Goal: Transaction & Acquisition: Purchase product/service

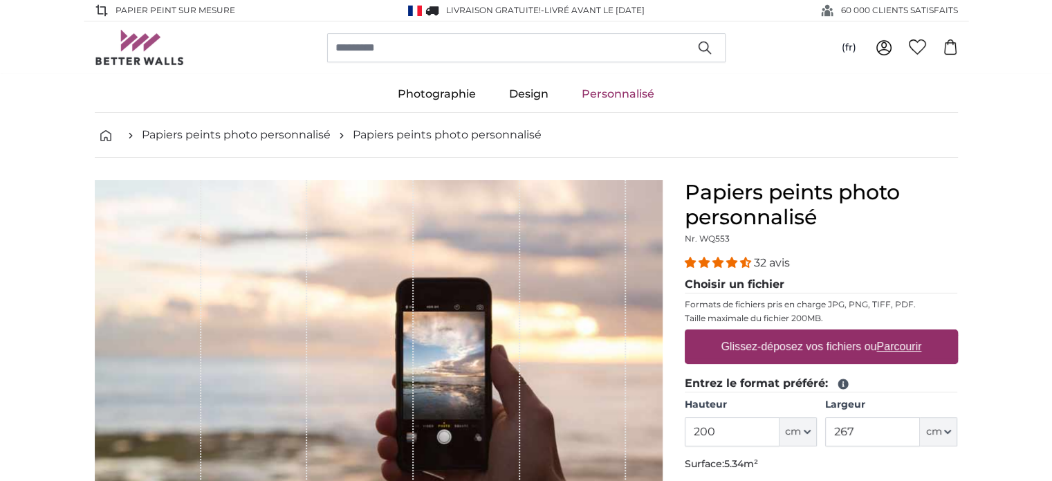
click at [896, 349] on u "Parcourir" at bounding box center [898, 346] width 45 height 12
click at [896, 333] on input "Glissez-déposez vos fichiers ou Parcourir" at bounding box center [821, 331] width 273 height 4
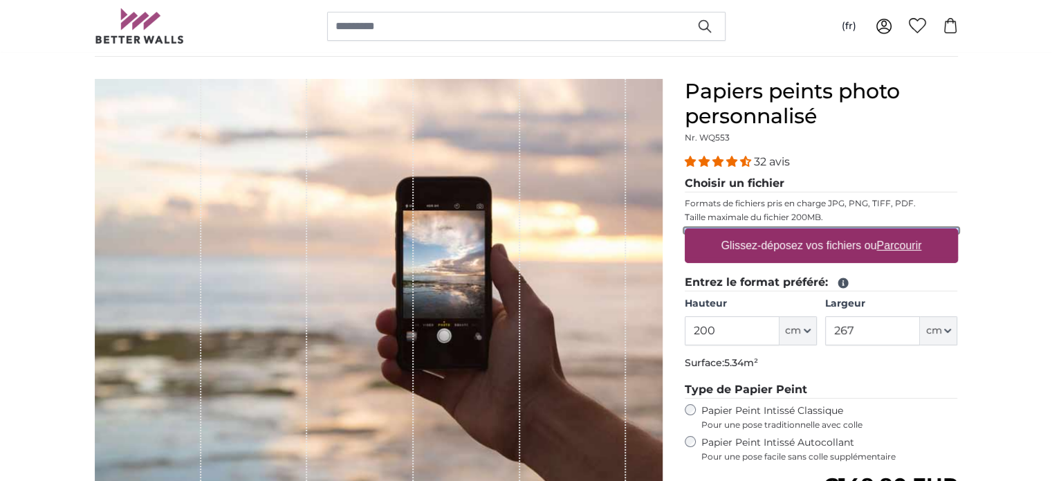
scroll to position [102, 0]
click at [816, 248] on label "Glissez-déposez vos fichiers ou Parcourir" at bounding box center [821, 245] width 212 height 28
click at [816, 232] on input "Glissez-déposez vos fichiers ou Parcourir" at bounding box center [821, 230] width 273 height 4
type input "**********"
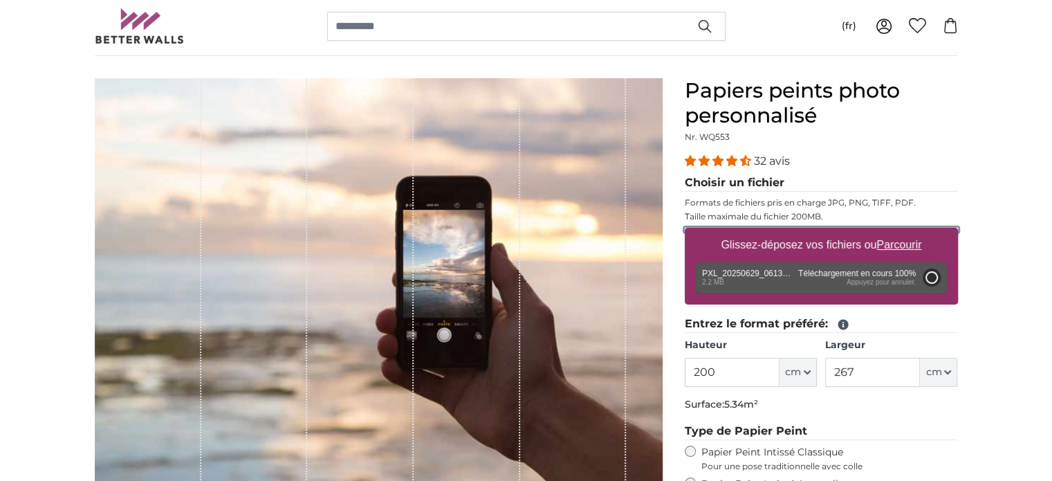
type input "186"
type input "331.1"
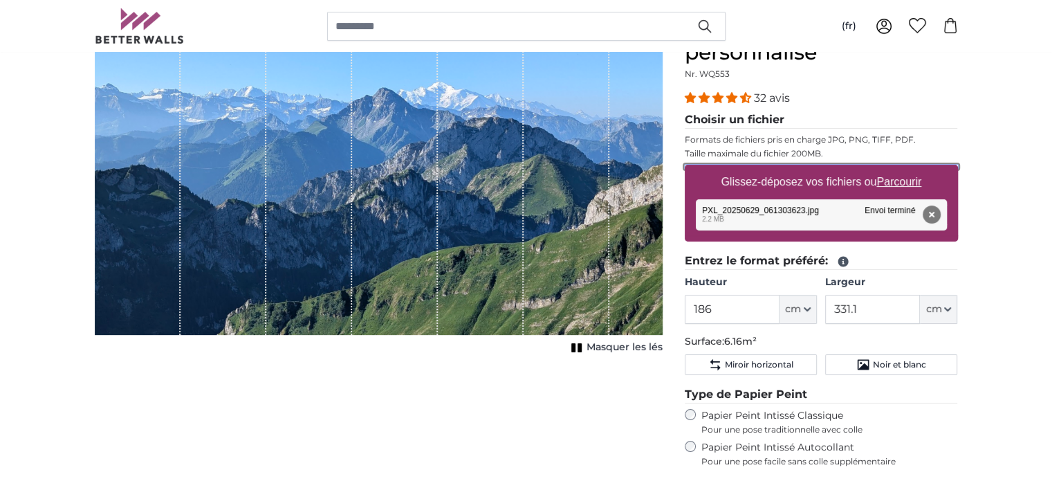
scroll to position [166, 0]
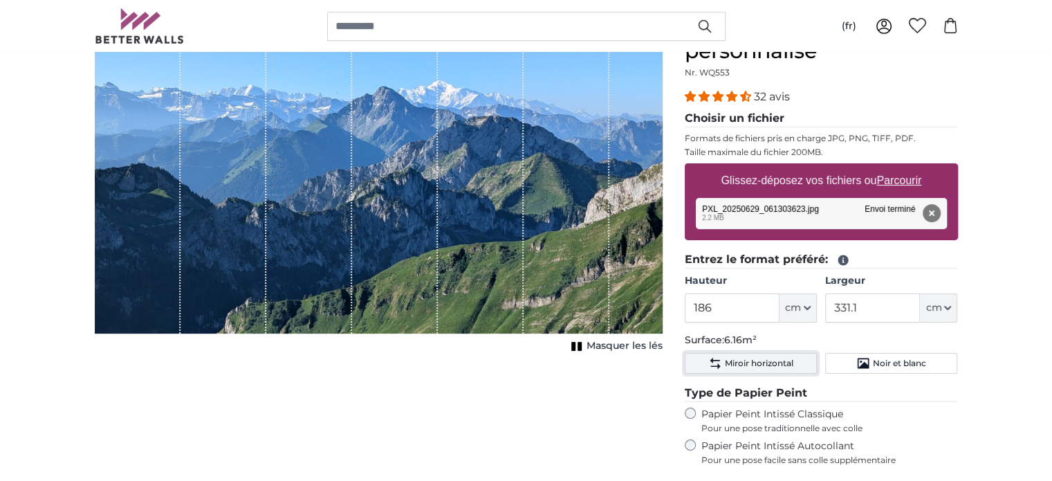
click at [741, 358] on span "Miroir horizontal" at bounding box center [759, 363] width 68 height 11
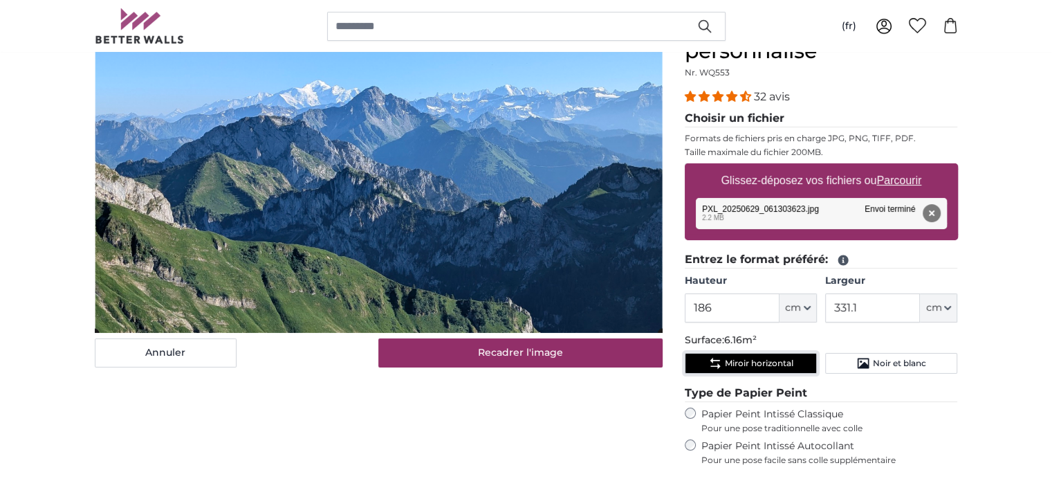
click at [741, 358] on span "Miroir horizontal" at bounding box center [759, 363] width 68 height 11
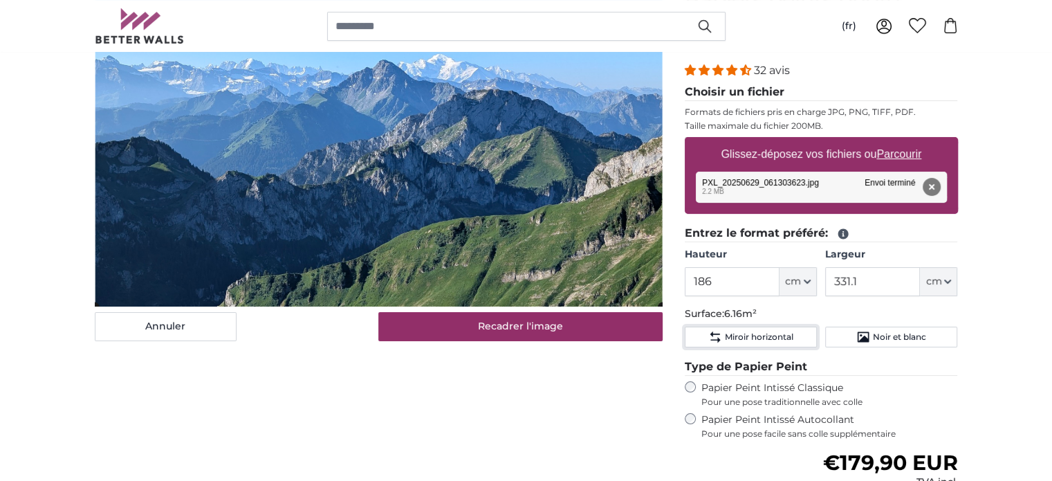
scroll to position [194, 0]
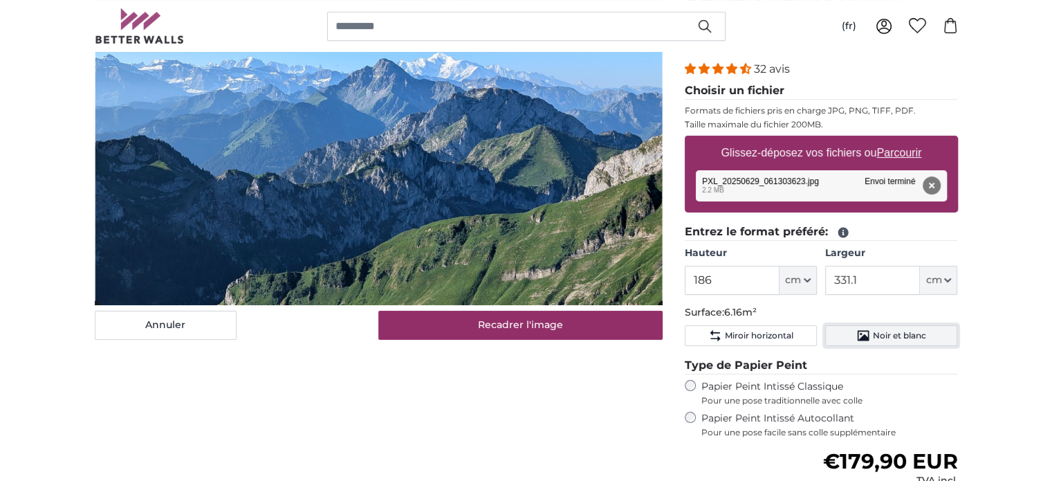
click at [894, 337] on span "Noir et blanc" at bounding box center [899, 335] width 53 height 11
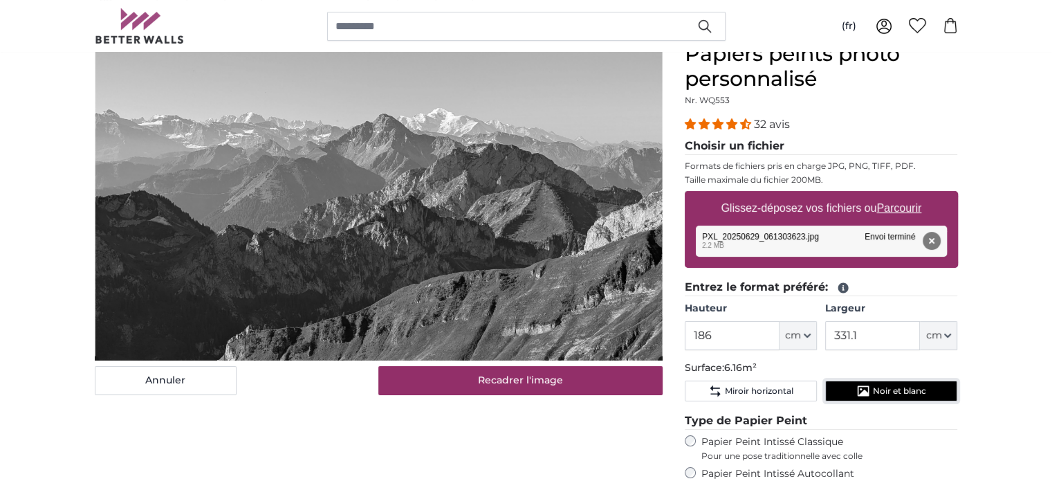
scroll to position [137, 0]
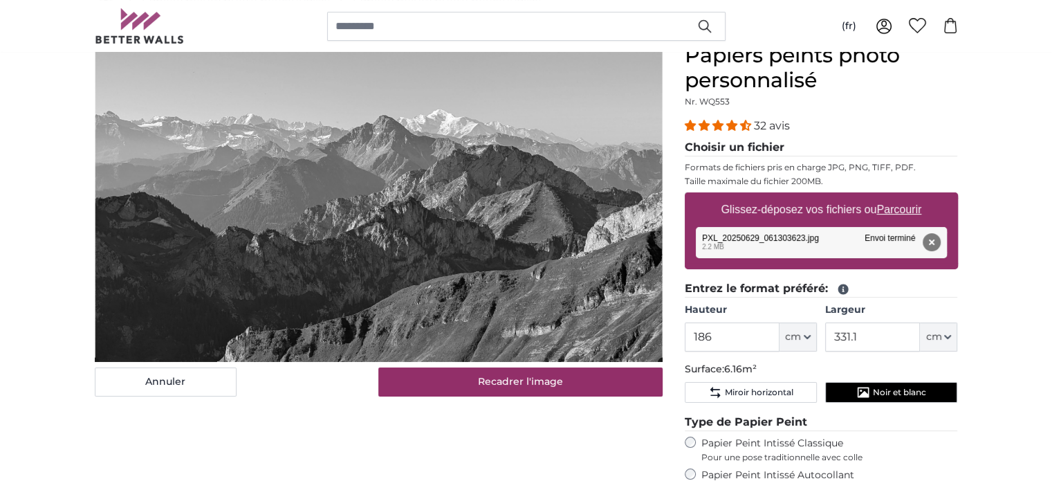
click at [862, 198] on label "Glissez-déposez vos fichiers ou Parcourir" at bounding box center [821, 210] width 212 height 28
click at [862, 196] on input "Glissez-déposez vos fichiers ou Parcourir" at bounding box center [821, 194] width 273 height 4
type input "**********"
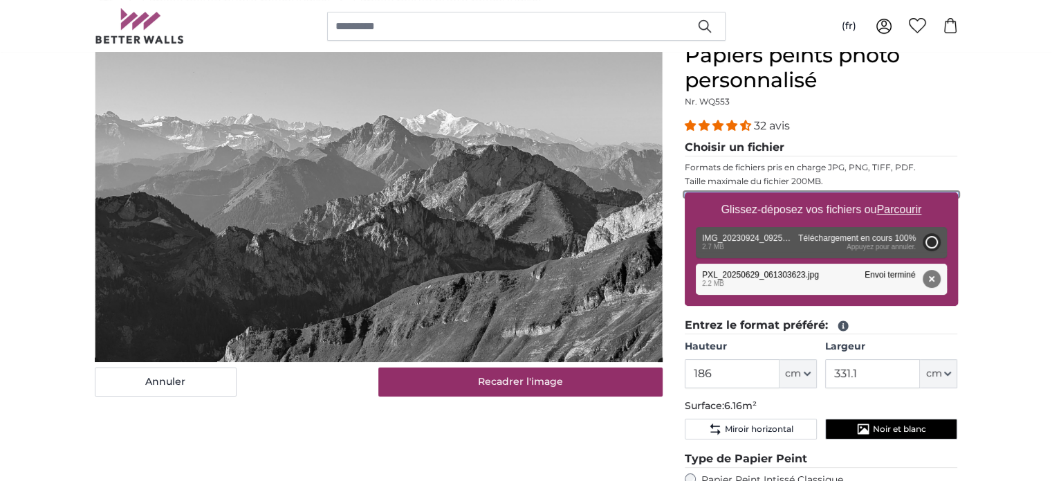
type input "200"
type input "266"
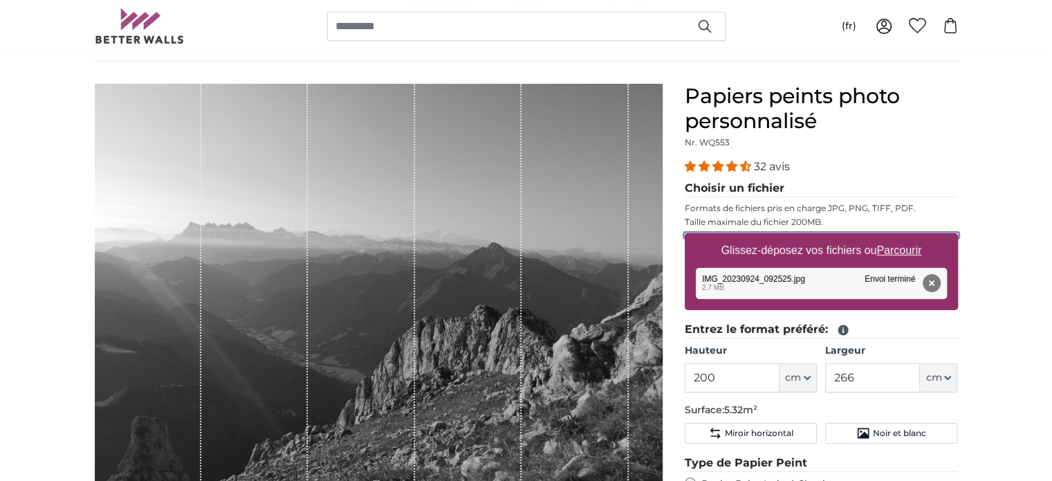
scroll to position [97, 0]
click at [820, 248] on label "Glissez-déposez vos fichiers ou Parcourir" at bounding box center [821, 250] width 212 height 28
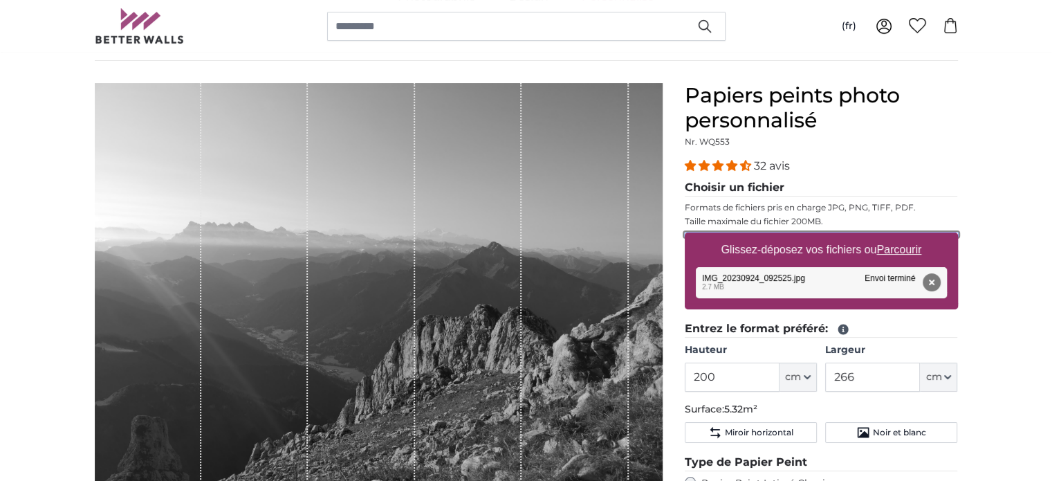
click at [820, 237] on input "Glissez-déposez vos fichiers ou Parcourir" at bounding box center [821, 234] width 273 height 4
type input "**********"
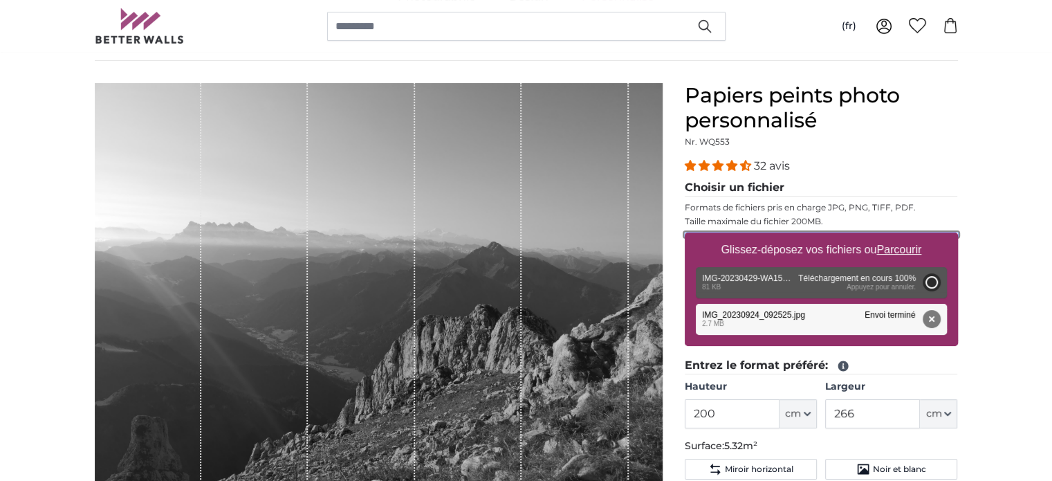
type input "81"
type input "107.7"
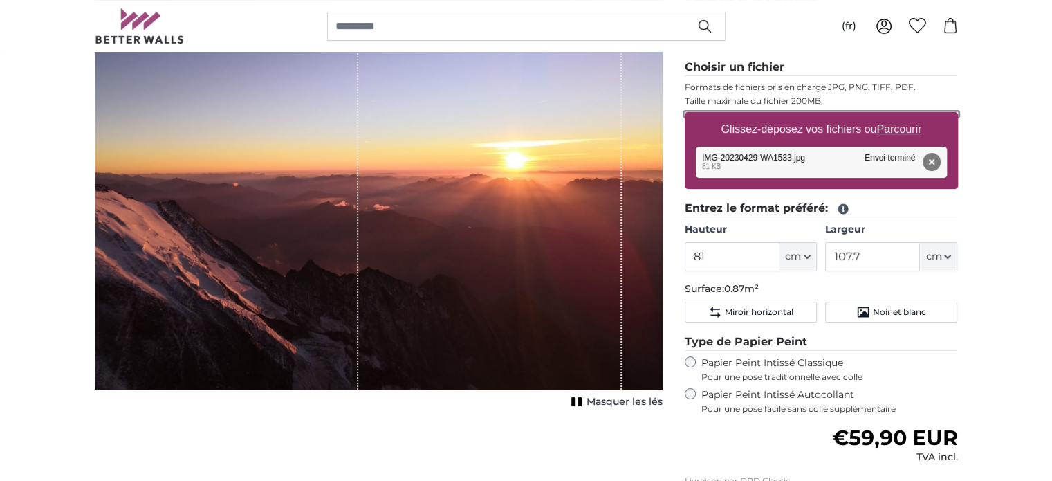
scroll to position [218, 0]
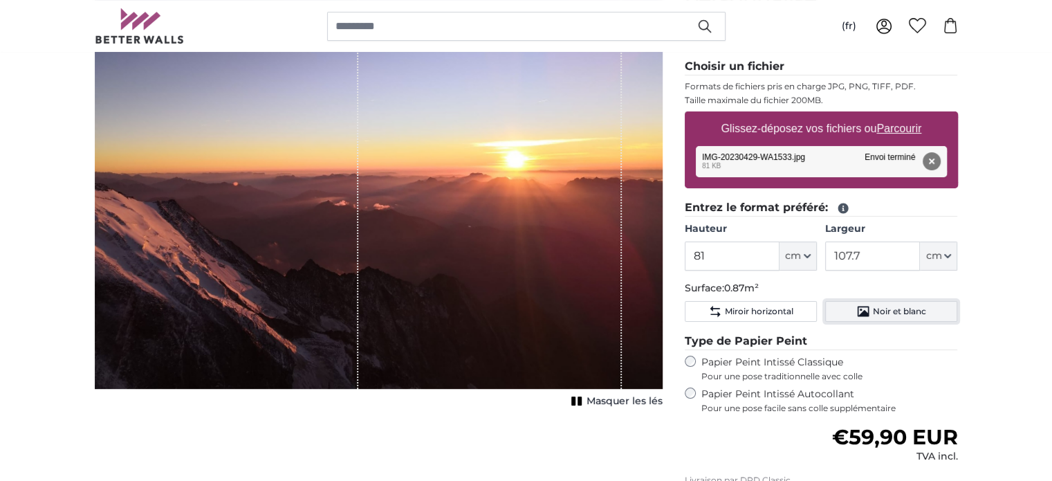
click at [916, 307] on span "Noir et blanc" at bounding box center [899, 311] width 53 height 11
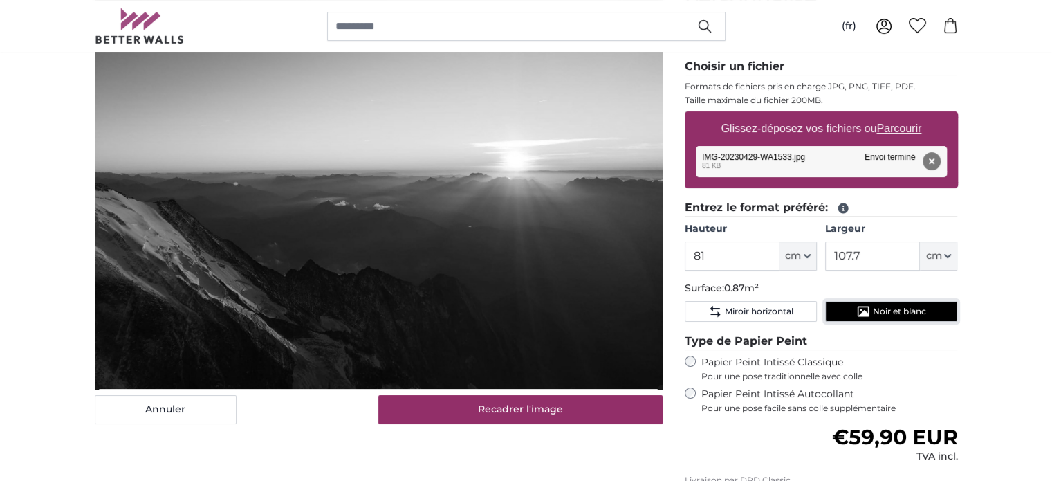
click at [901, 306] on span "Noir et blanc" at bounding box center [899, 311] width 53 height 11
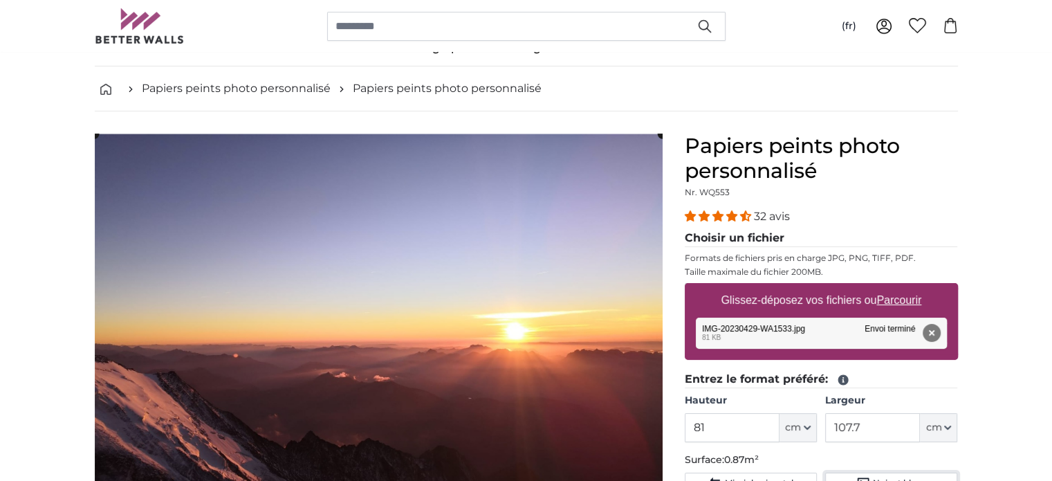
scroll to position [44, 0]
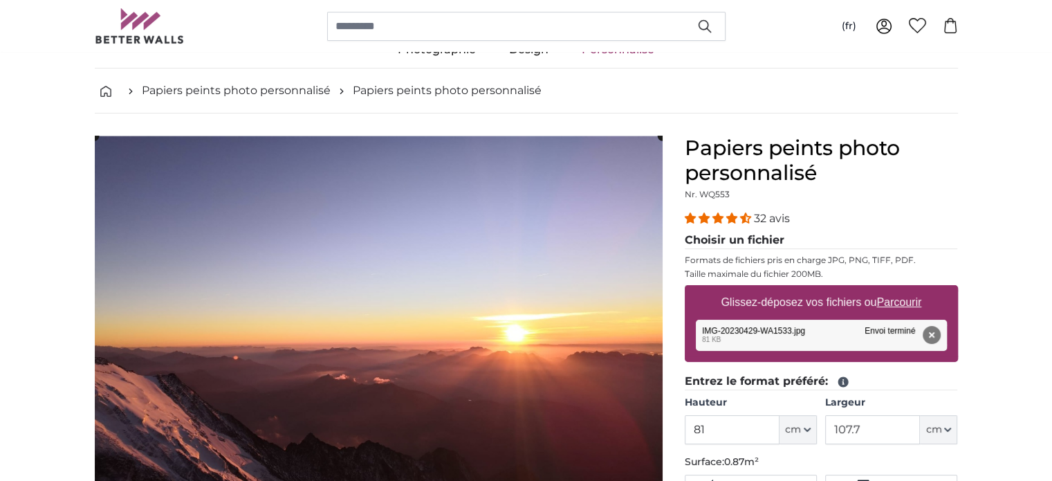
click at [816, 299] on label "Glissez-déposez vos fichiers ou Parcourir" at bounding box center [821, 302] width 212 height 28
click at [816, 289] on input "Glissez-déposez vos fichiers ou Parcourir" at bounding box center [821, 287] width 273 height 4
type input "**********"
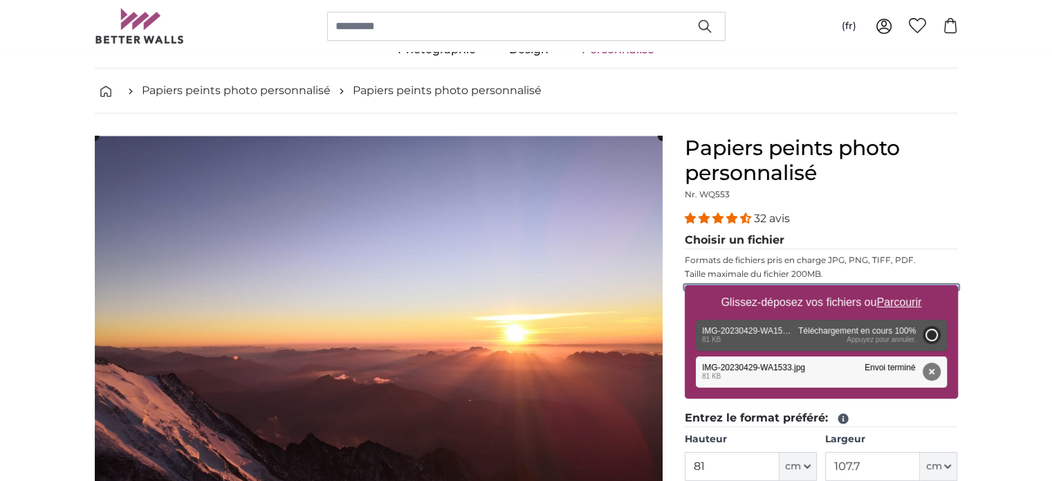
type input "81"
type input "107.7"
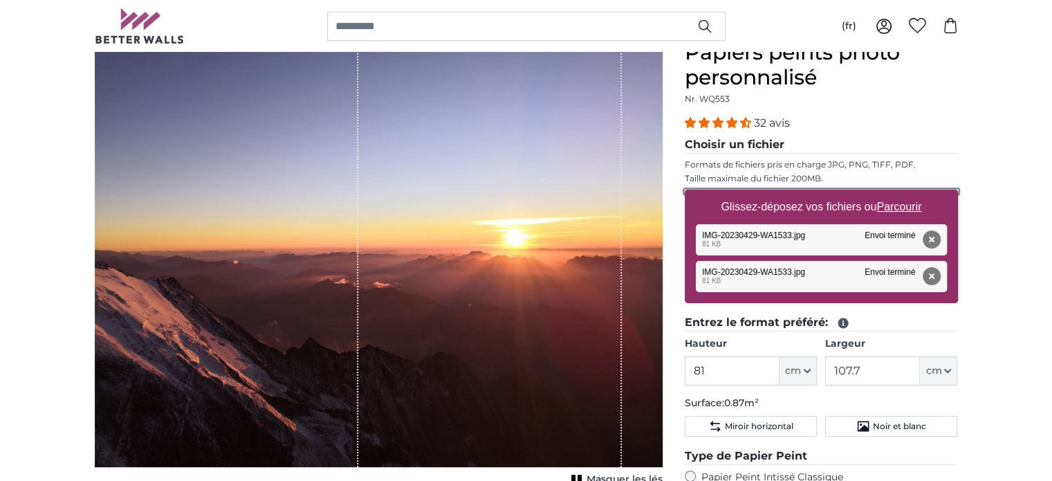
scroll to position [138, 0]
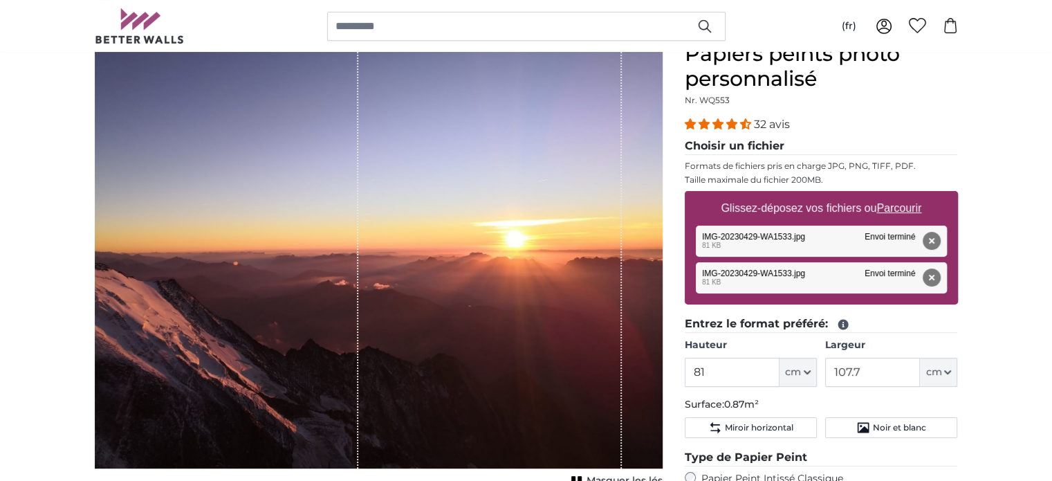
click at [788, 211] on label "Glissez-déposez vos fichiers ou Parcourir" at bounding box center [821, 208] width 212 height 28
click at [788, 195] on input "Glissez-déposez vos fichiers ou Parcourir" at bounding box center [821, 193] width 273 height 4
type input "**********"
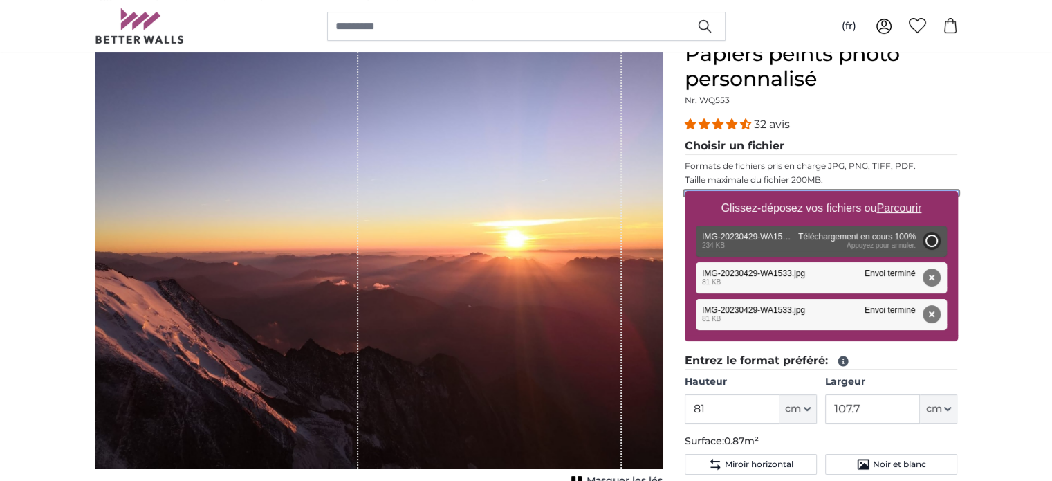
type input "81"
type input "107.7"
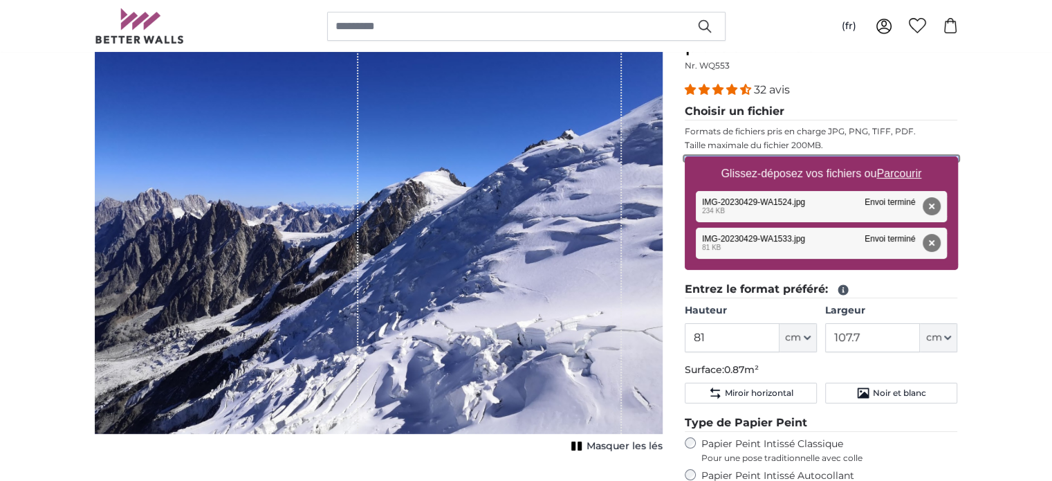
scroll to position [172, 0]
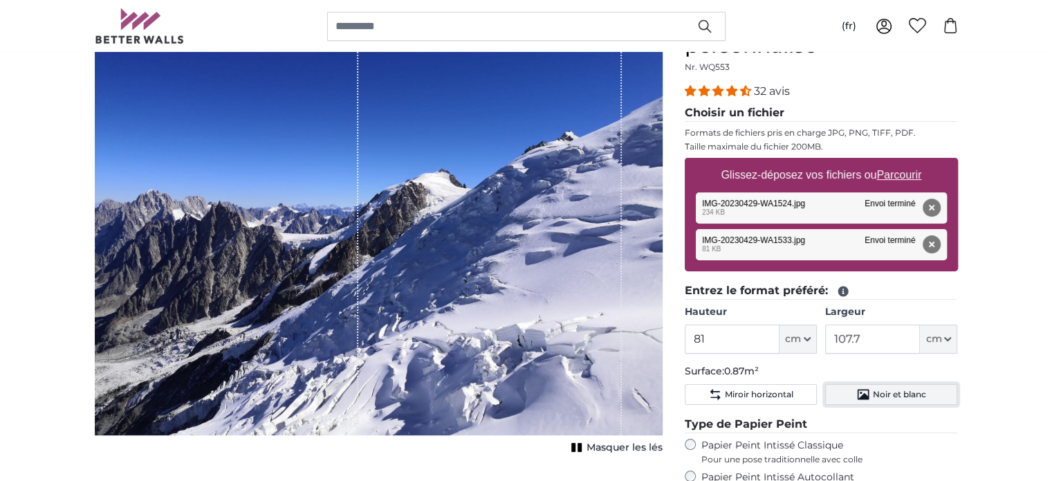
click at [891, 397] on span "Noir et blanc" at bounding box center [899, 394] width 53 height 11
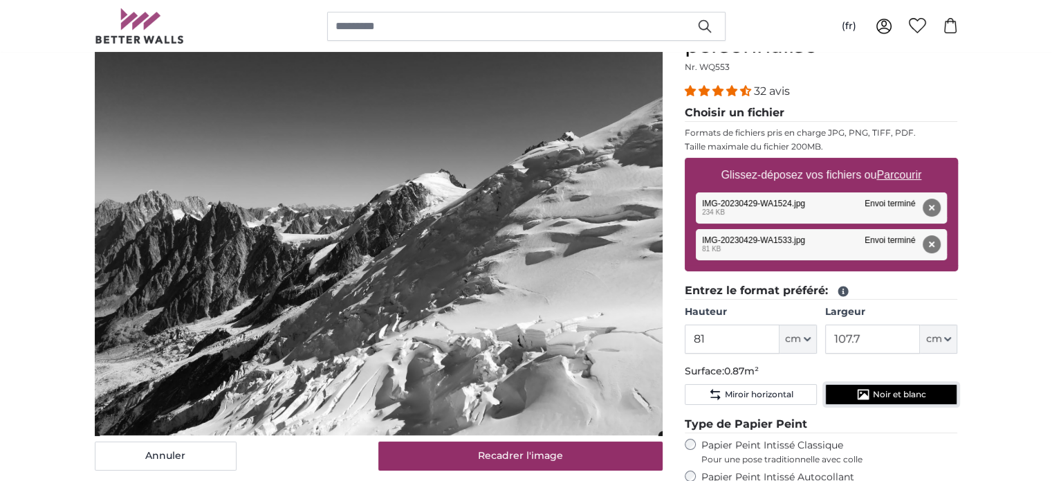
click at [542, 288] on cropper-handle at bounding box center [379, 221] width 568 height 427
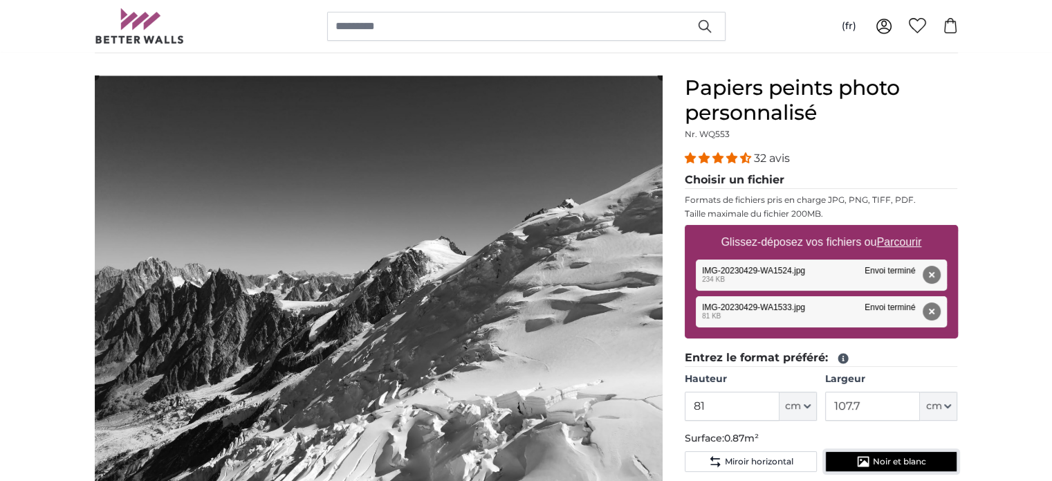
scroll to position [105, 0]
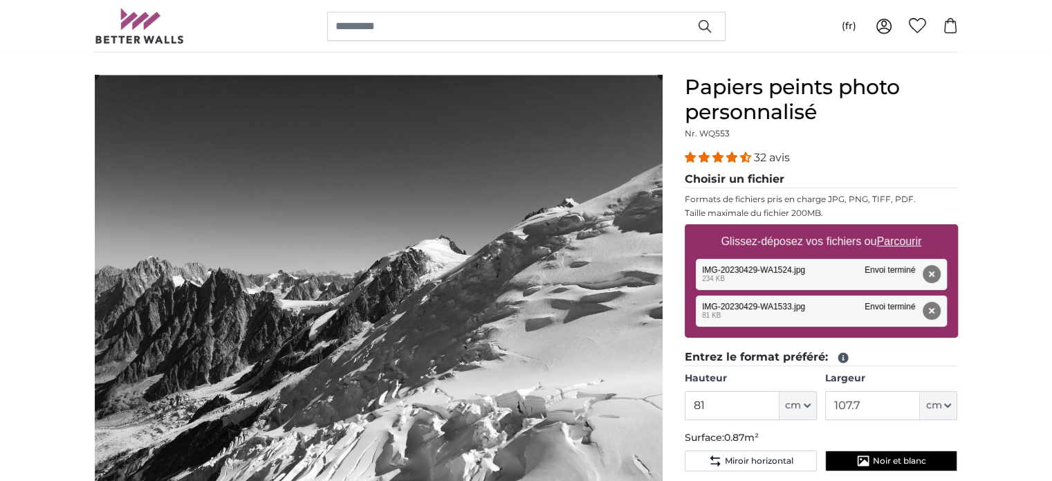
click at [855, 242] on label "Glissez-déposez vos fichiers ou Parcourir" at bounding box center [821, 242] width 212 height 28
click at [855, 228] on input "Glissez-déposez vos fichiers ou Parcourir" at bounding box center [821, 226] width 273 height 4
type input "**********"
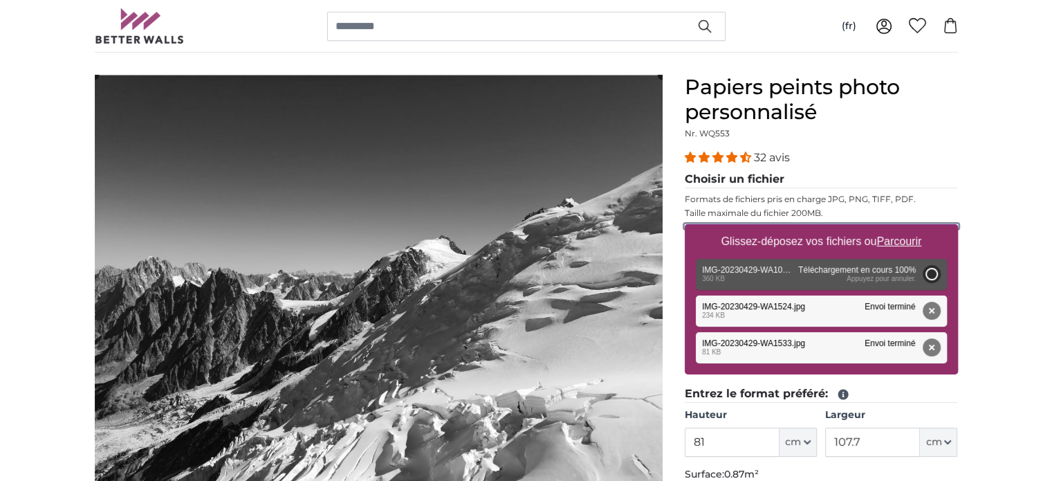
type input "112"
type input "149"
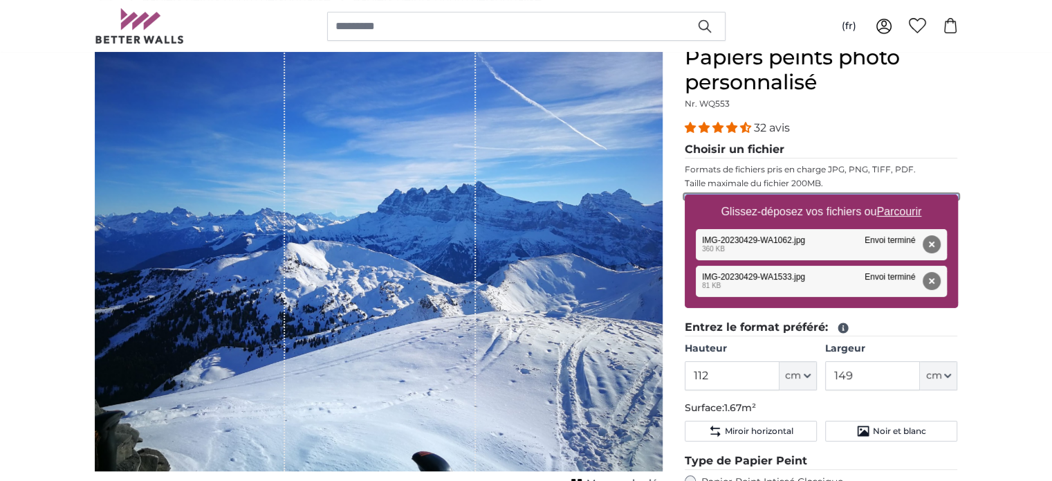
scroll to position [160, 0]
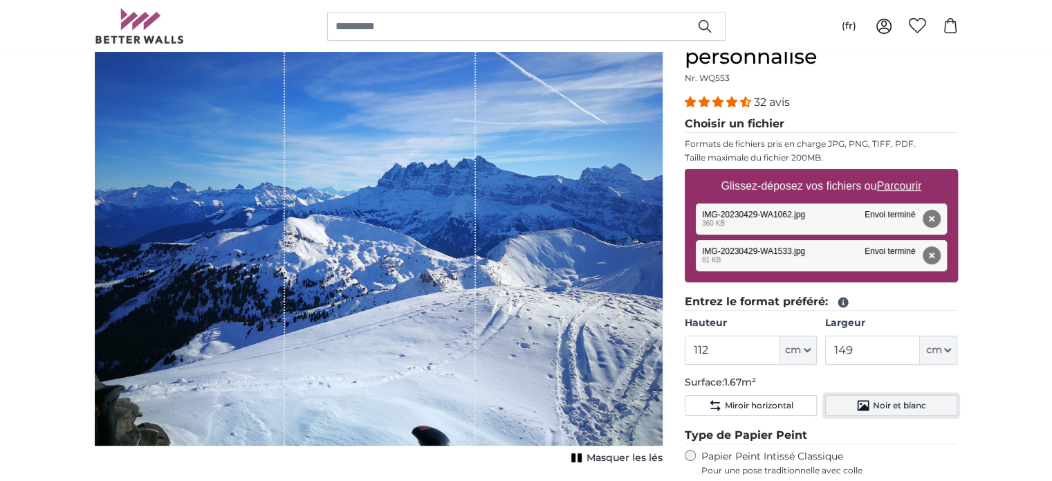
click at [900, 402] on span "Noir et blanc" at bounding box center [899, 405] width 53 height 11
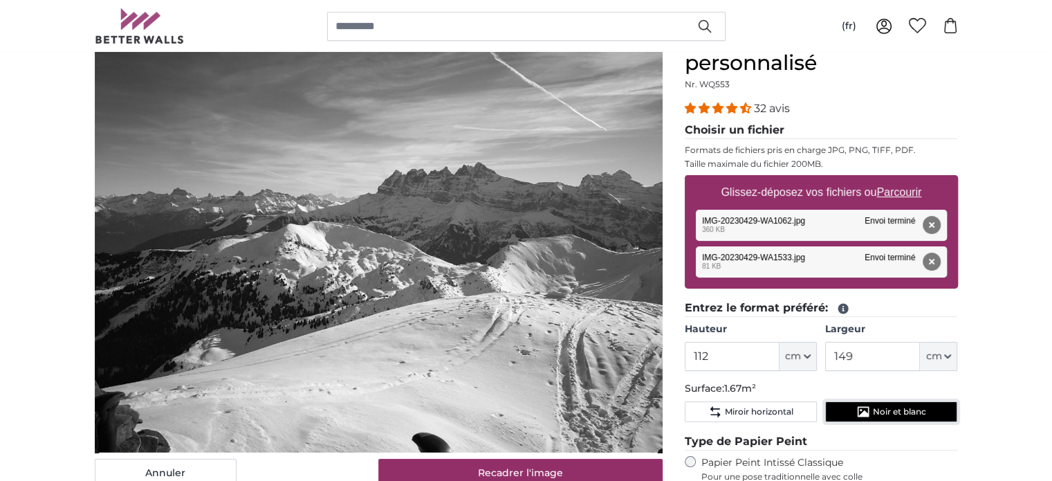
scroll to position [210, 0]
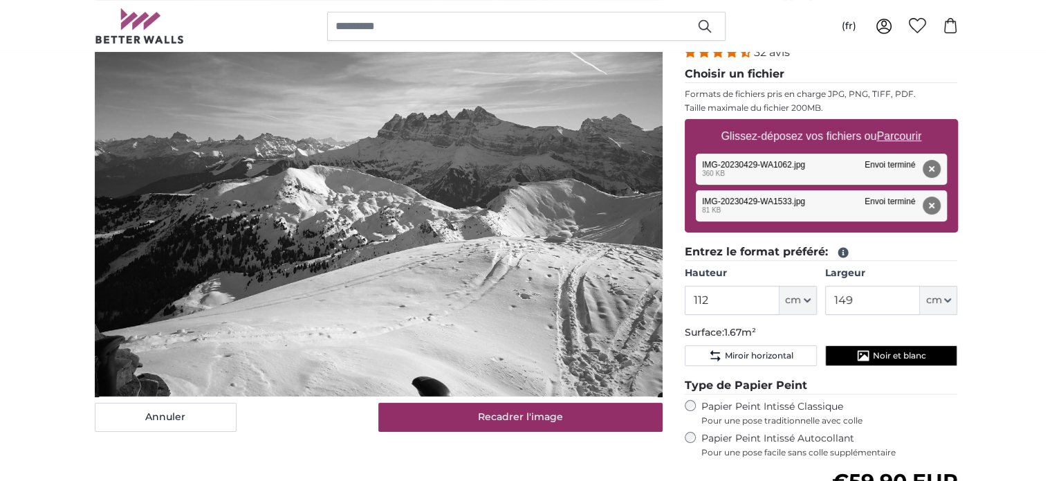
click at [865, 134] on label "Glissez-déposez vos fichiers ou Parcourir" at bounding box center [821, 136] width 212 height 28
click at [865, 123] on input "Glissez-déposez vos fichiers ou Parcourir" at bounding box center [821, 121] width 273 height 4
type input "**********"
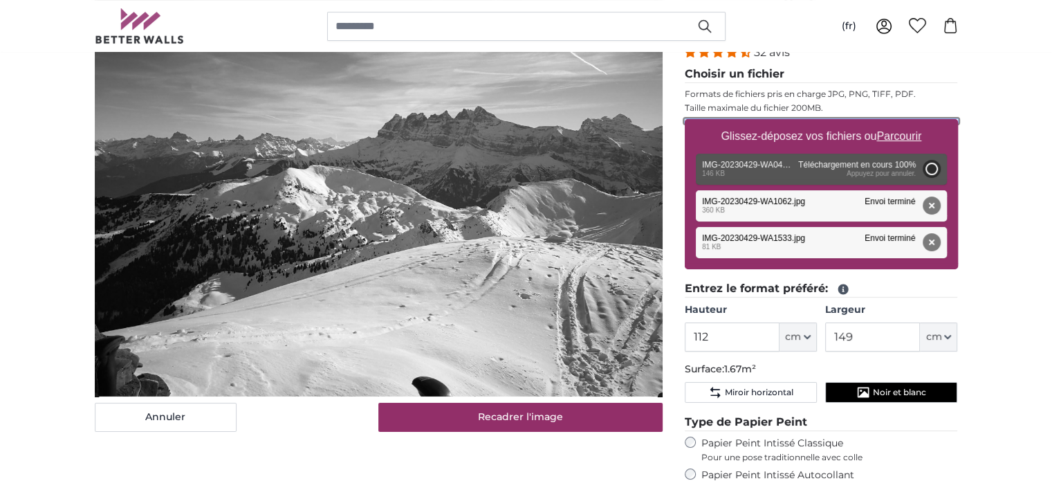
type input "81"
type input "107.7"
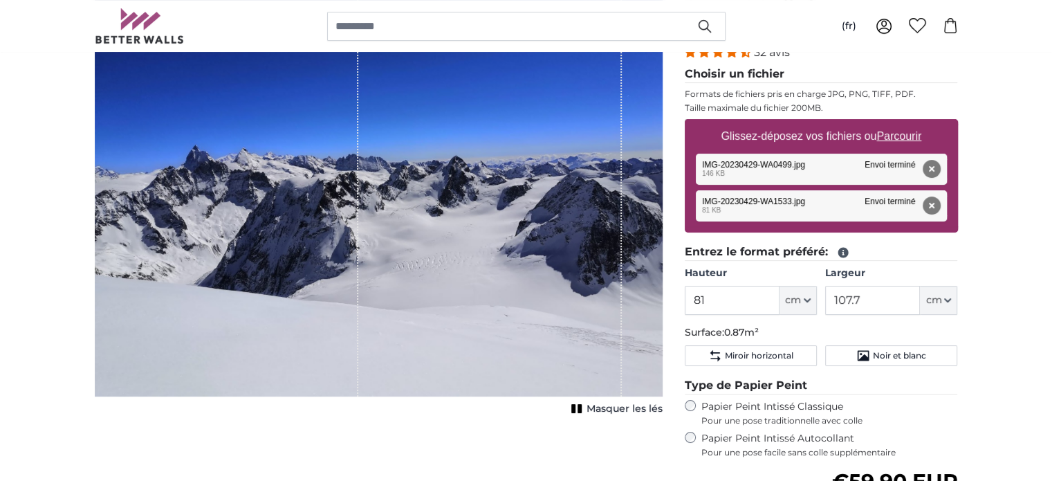
click at [789, 137] on label "Glissez-déposez vos fichiers ou Parcourir" at bounding box center [821, 136] width 212 height 28
click at [789, 123] on input "Glissez-déposez vos fichiers ou Parcourir" at bounding box center [821, 121] width 273 height 4
type input "**********"
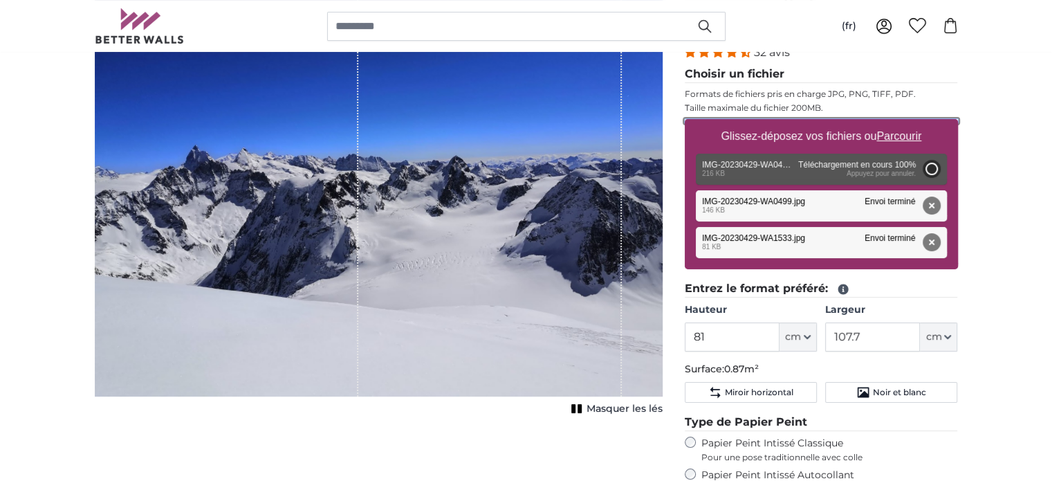
type input "81"
type input "107.7"
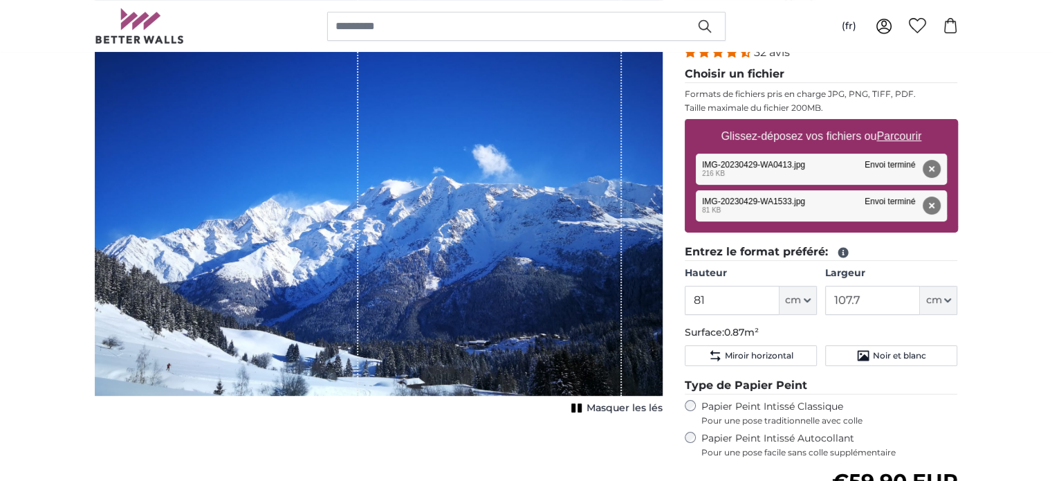
click at [757, 136] on label "Glissez-déposez vos fichiers ou Parcourir" at bounding box center [821, 136] width 212 height 28
click at [757, 123] on input "Glissez-déposez vos fichiers ou Parcourir" at bounding box center [821, 121] width 273 height 4
type input "**********"
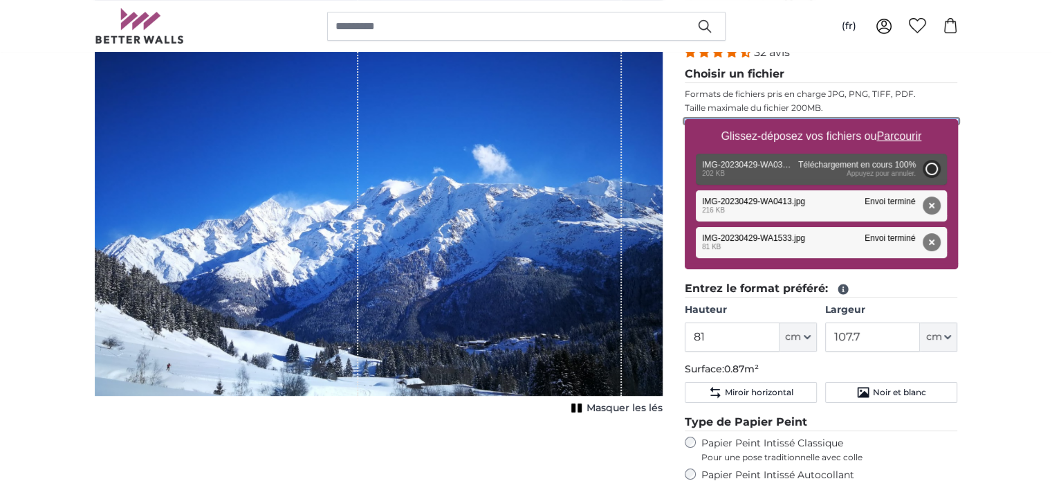
type input "81"
type input "107.7"
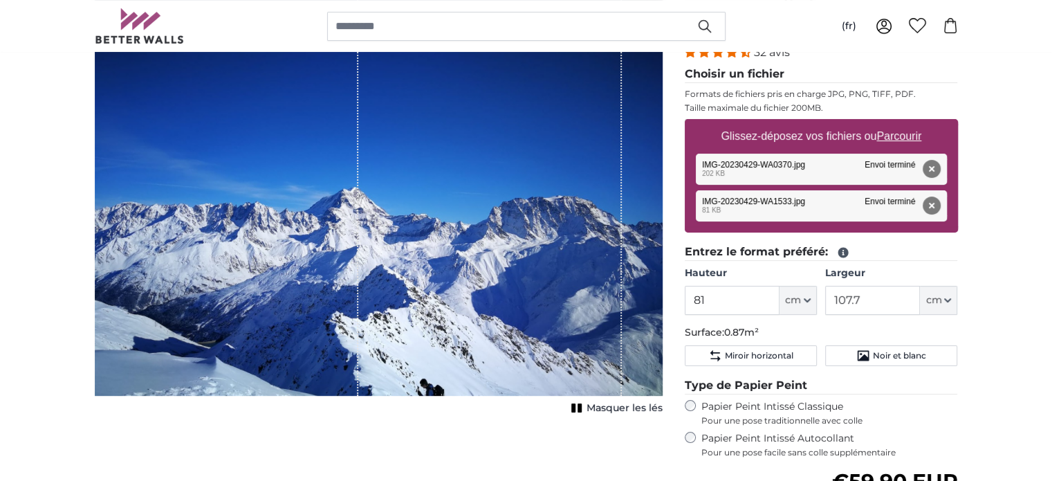
click at [769, 134] on label "Glissez-déposez vos fichiers ou Parcourir" at bounding box center [821, 136] width 212 height 28
click at [769, 123] on input "Glissez-déposez vos fichiers ou Parcourir" at bounding box center [821, 121] width 273 height 4
type input "**********"
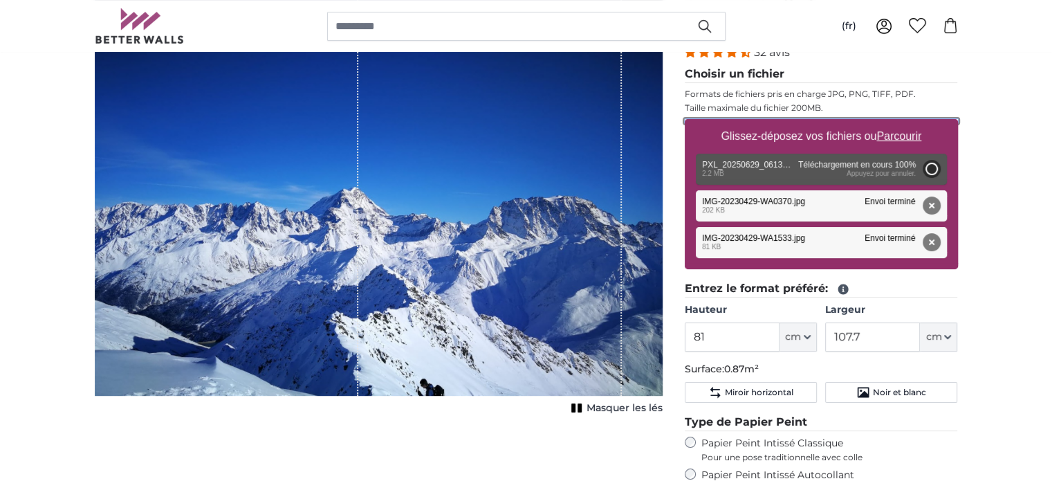
type input "186"
type input "331.1"
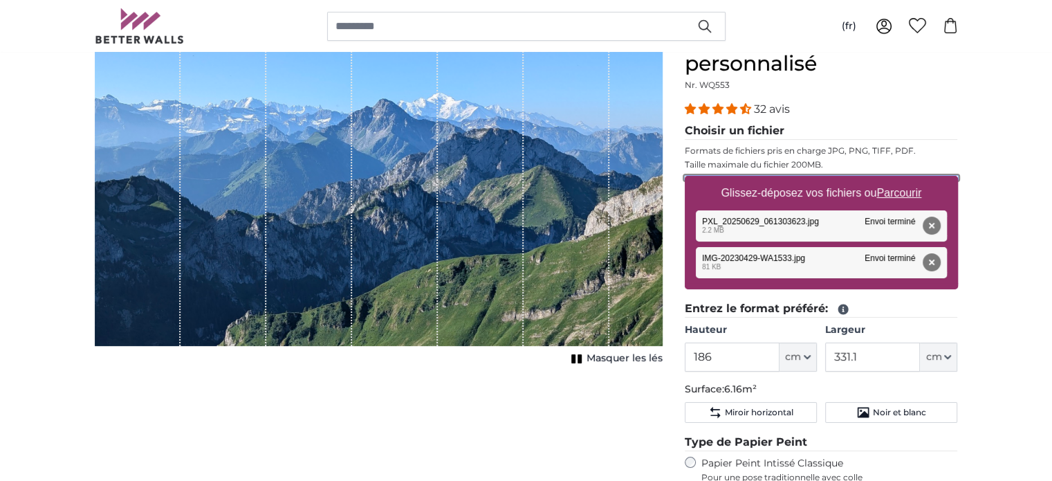
scroll to position [157, 0]
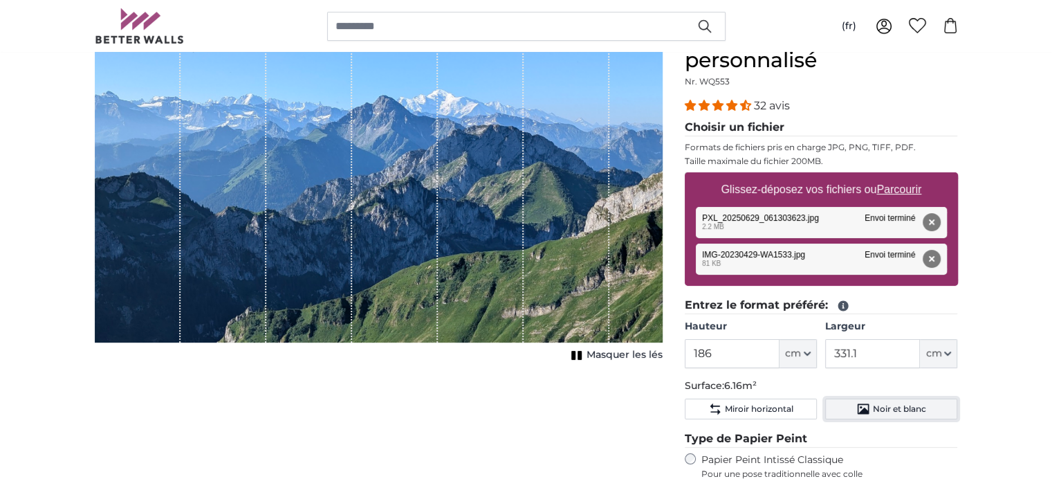
click at [905, 416] on button "Noir et blanc" at bounding box center [891, 408] width 132 height 21
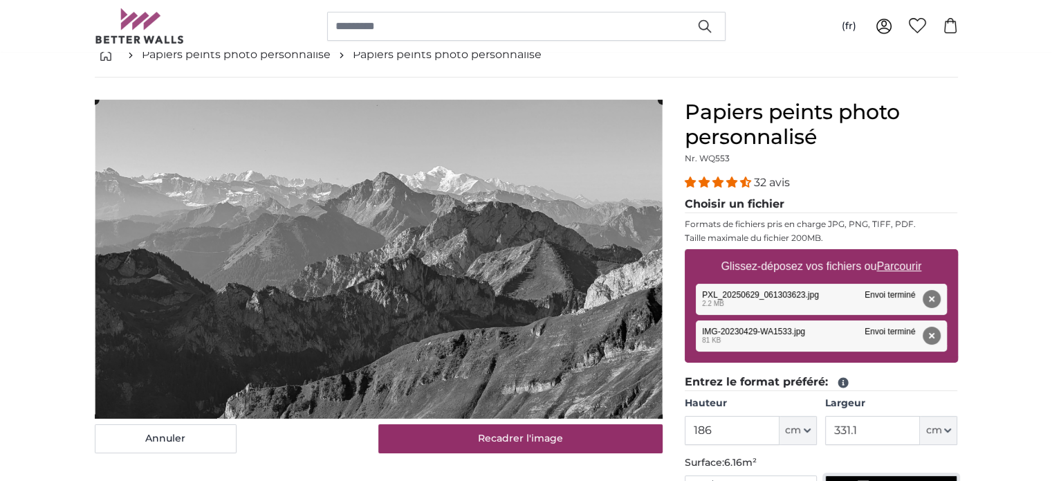
scroll to position [79, 0]
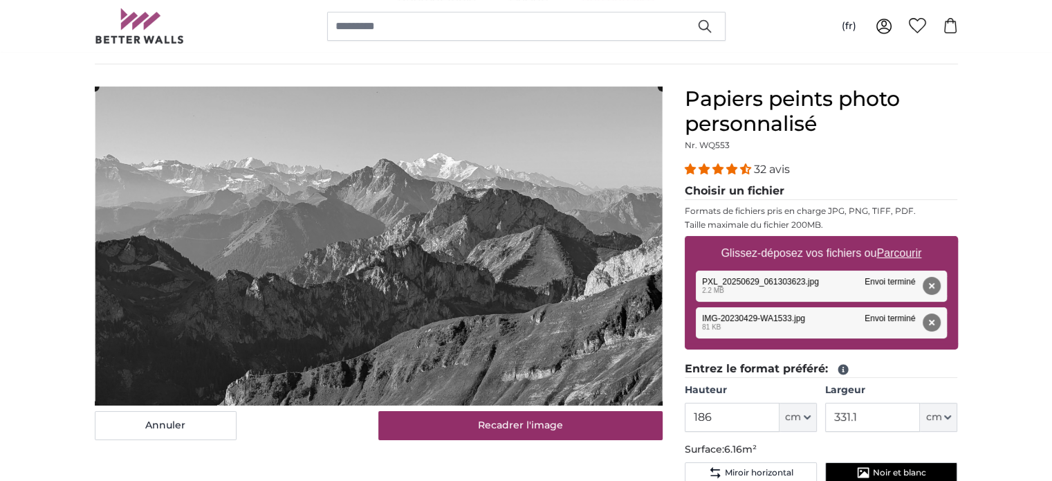
click at [841, 255] on label "Glissez-déposez vos fichiers ou Parcourir" at bounding box center [821, 253] width 212 height 28
click at [841, 240] on input "Glissez-déposez vos fichiers ou Parcourir" at bounding box center [821, 238] width 273 height 4
type input "**********"
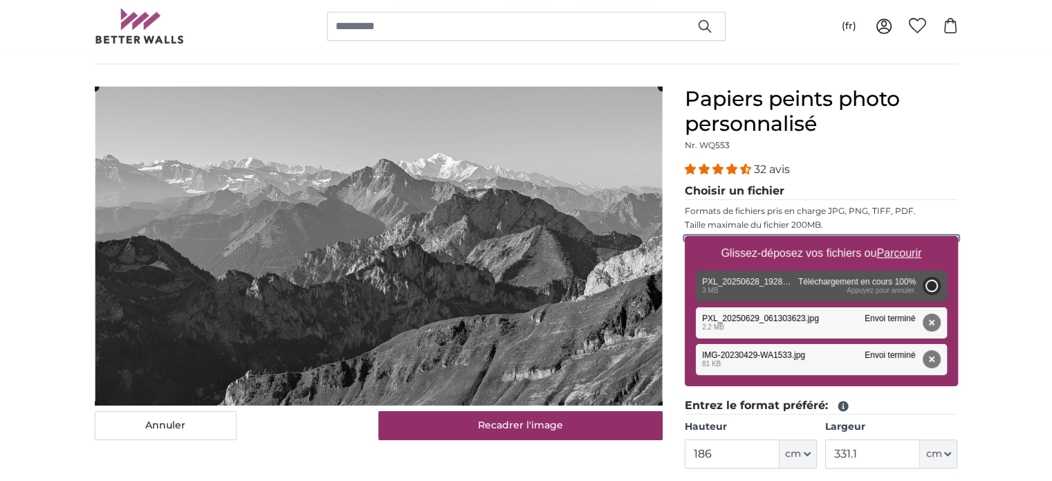
type input "186"
type input "331.1"
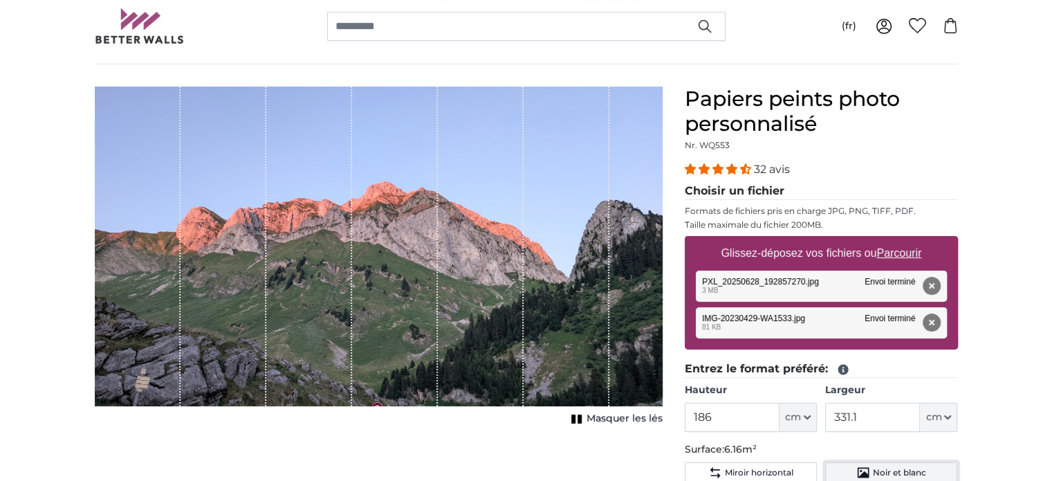
click at [912, 467] on span "Noir et blanc" at bounding box center [899, 472] width 53 height 11
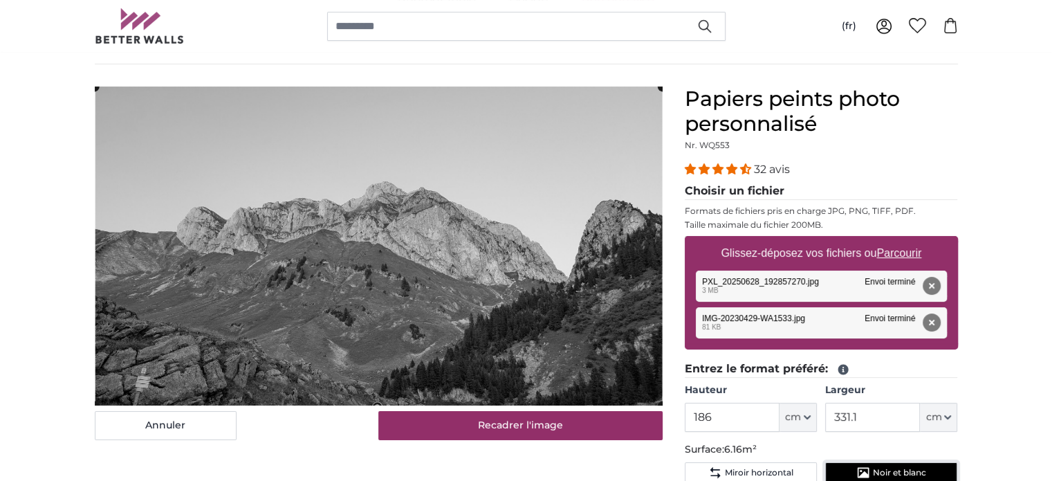
click at [912, 467] on span "Noir et blanc" at bounding box center [899, 472] width 53 height 11
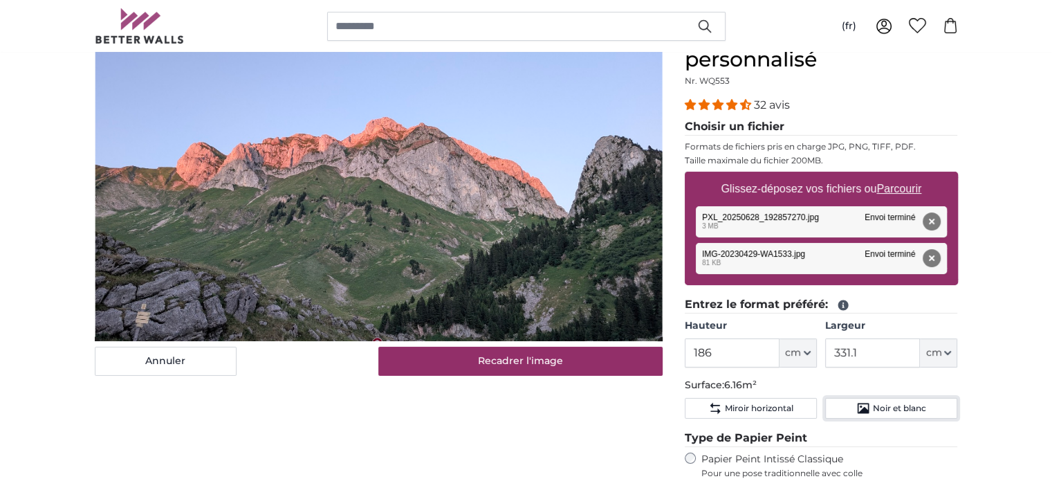
scroll to position [162, 0]
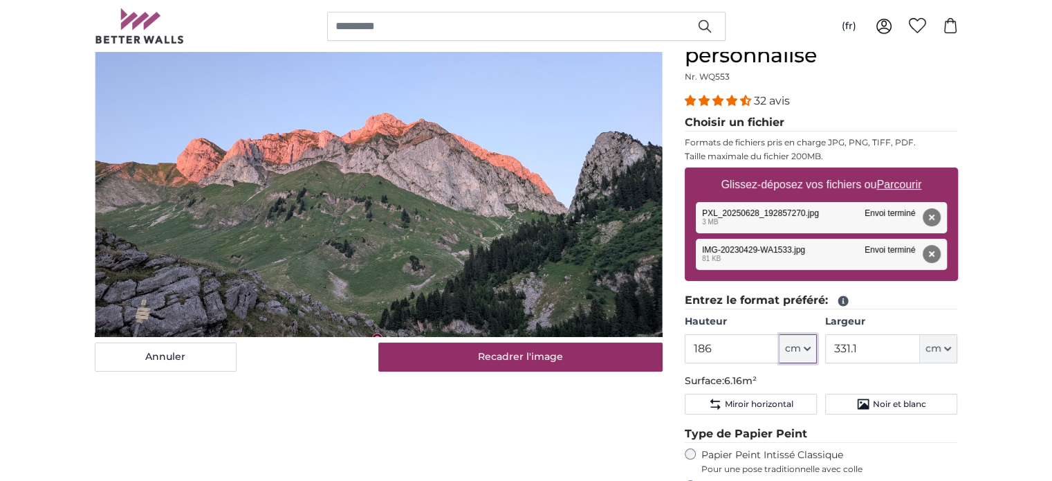
click at [804, 345] on icon "button" at bounding box center [807, 348] width 7 height 7
drag, startPoint x: 714, startPoint y: 350, endPoint x: 693, endPoint y: 350, distance: 20.8
click at [693, 350] on input "186" at bounding box center [732, 348] width 95 height 29
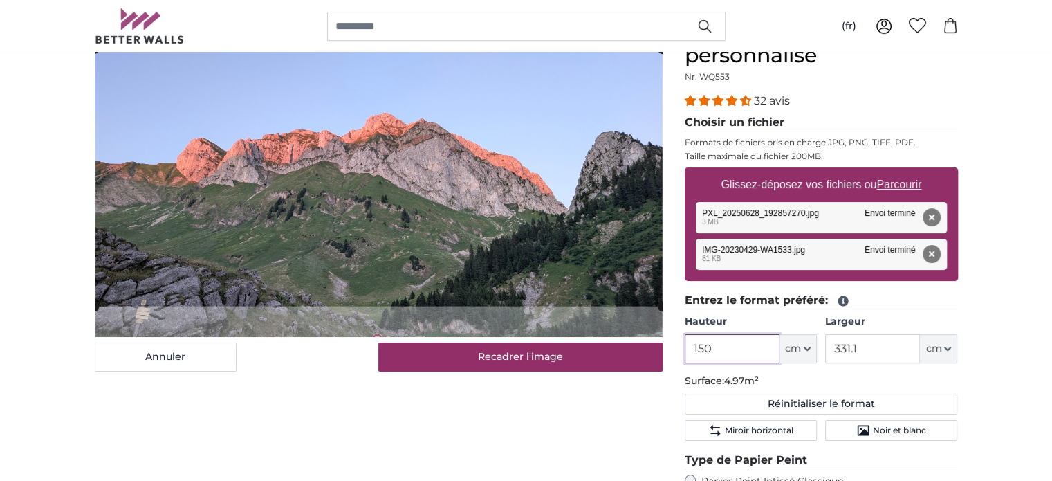
type input "150"
click at [891, 349] on input "331.1" at bounding box center [872, 348] width 95 height 29
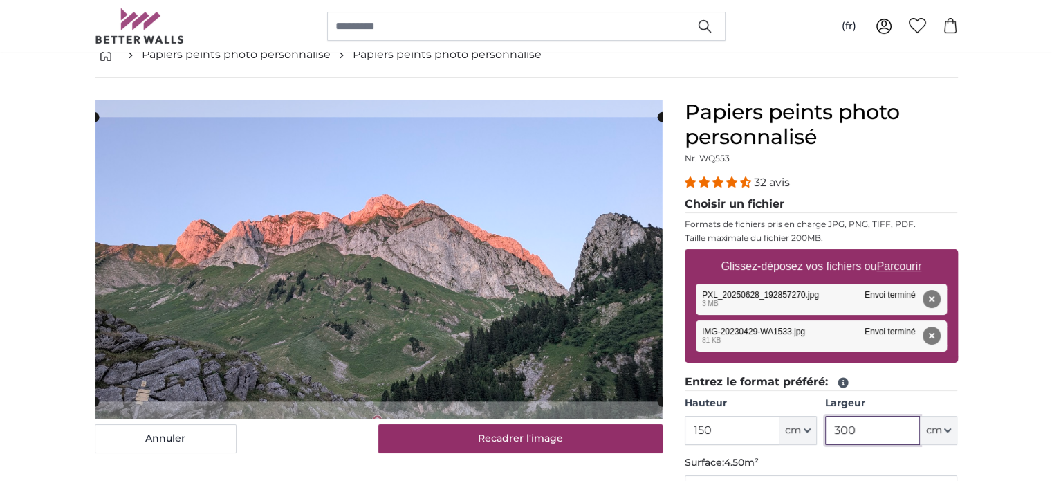
scroll to position [125, 0]
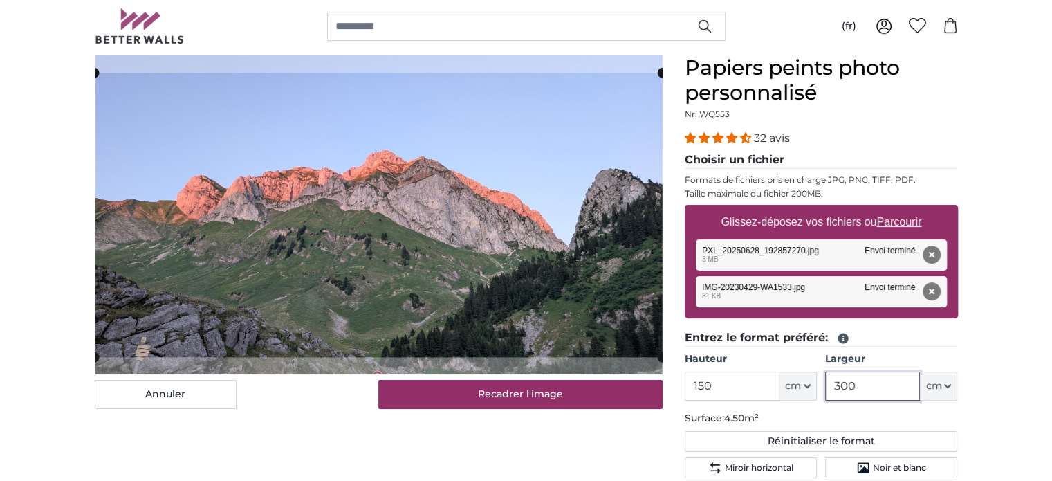
type input "300"
click at [796, 222] on label "Glissez-déposez vos fichiers ou Parcourir" at bounding box center [821, 222] width 212 height 28
click at [796, 209] on input "Glissez-déposez vos fichiers ou Parcourir" at bounding box center [821, 207] width 273 height 4
type input "**********"
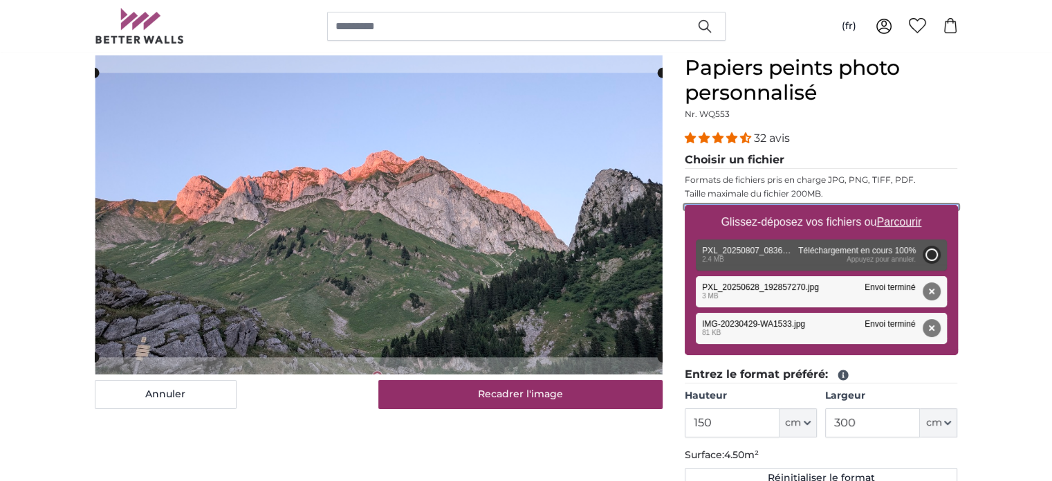
type input "186"
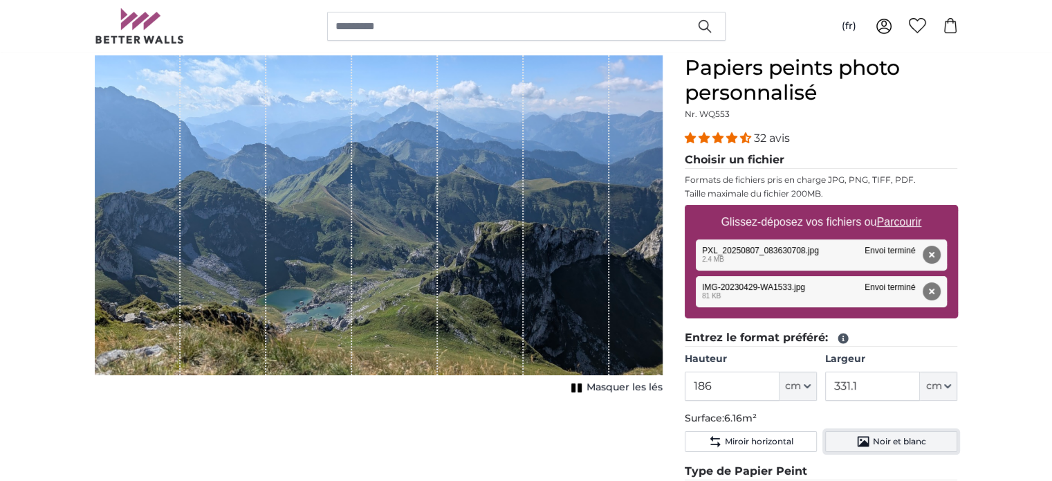
click at [886, 437] on span "Noir et blanc" at bounding box center [899, 441] width 53 height 11
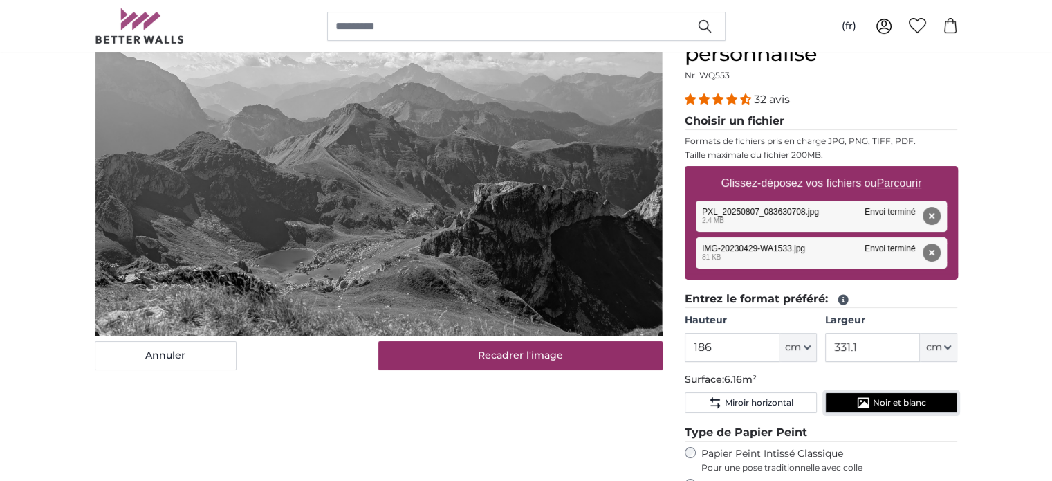
scroll to position [163, 0]
drag, startPoint x: 907, startPoint y: 341, endPoint x: 824, endPoint y: 349, distance: 83.4
click at [824, 349] on div "Hauteur 186 ft cm Centimeter (cm) Inches (inch) Feet (ft. in.) Largeur 331.1 ft…" at bounding box center [821, 337] width 273 height 48
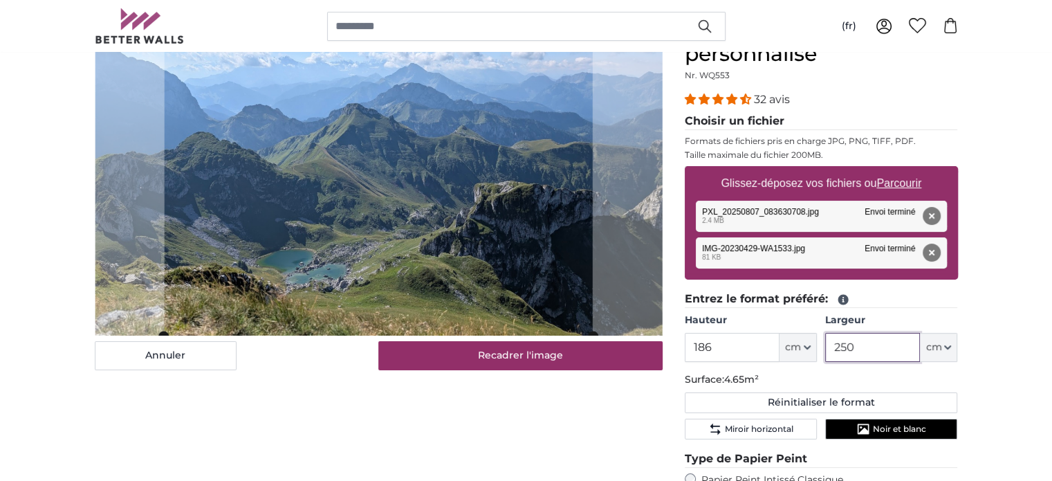
type input "250"
click at [749, 344] on input "186" at bounding box center [732, 347] width 95 height 29
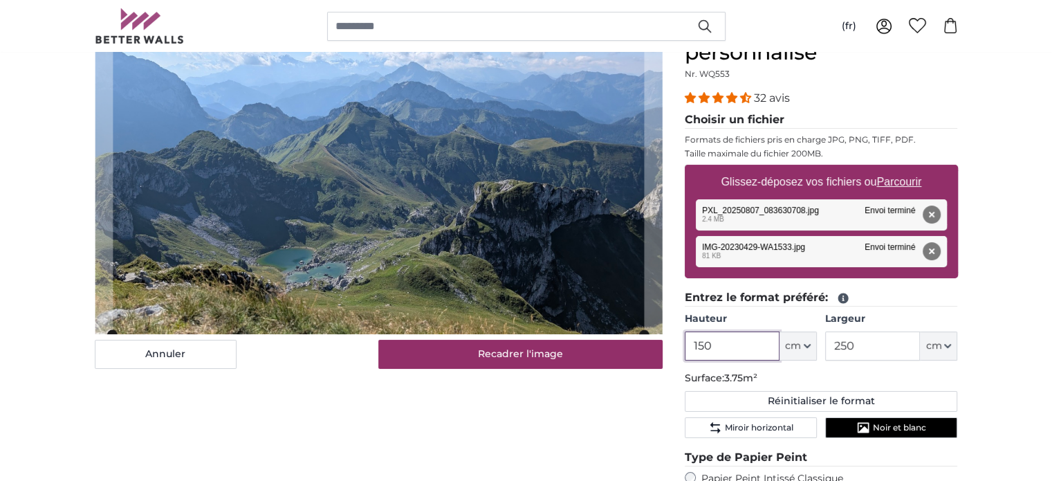
scroll to position [172, 0]
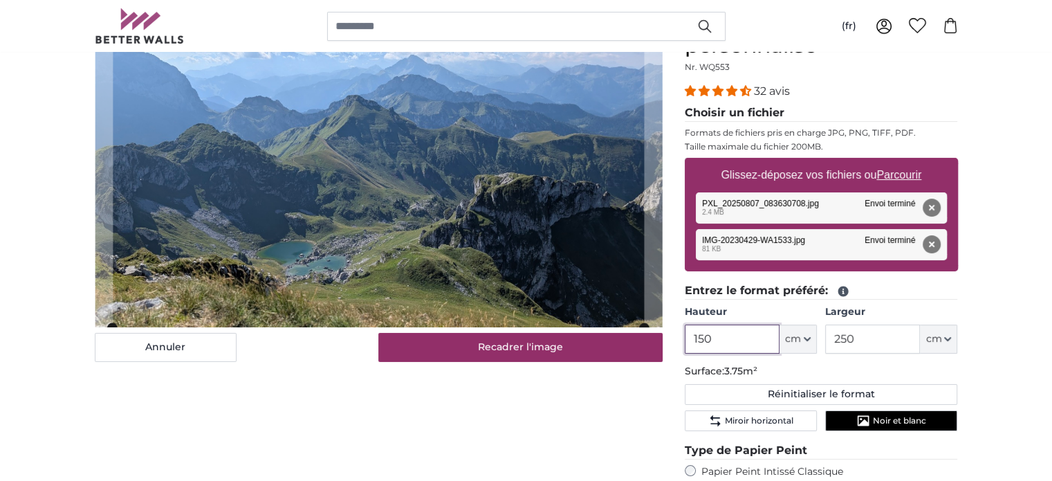
type input "150"
click at [895, 423] on span "Noir et blanc" at bounding box center [899, 420] width 53 height 11
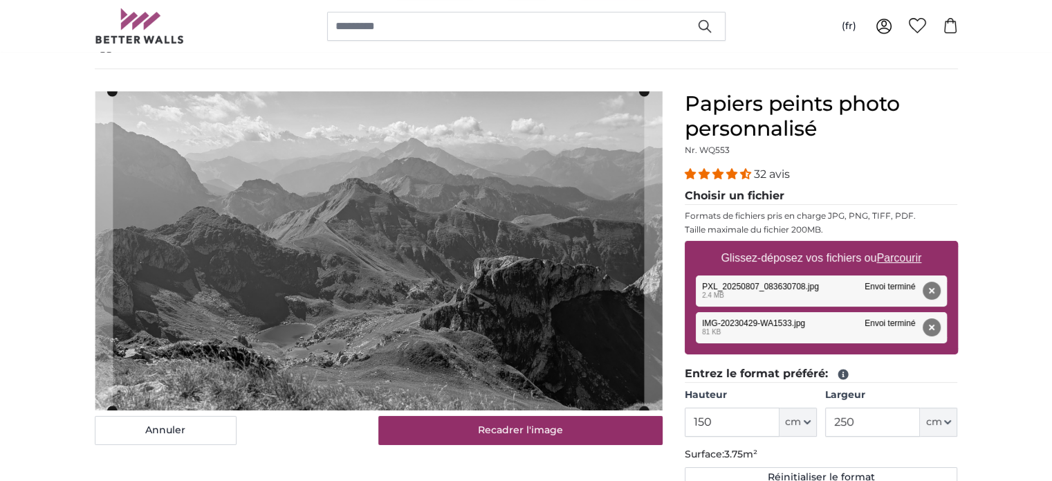
scroll to position [86, 0]
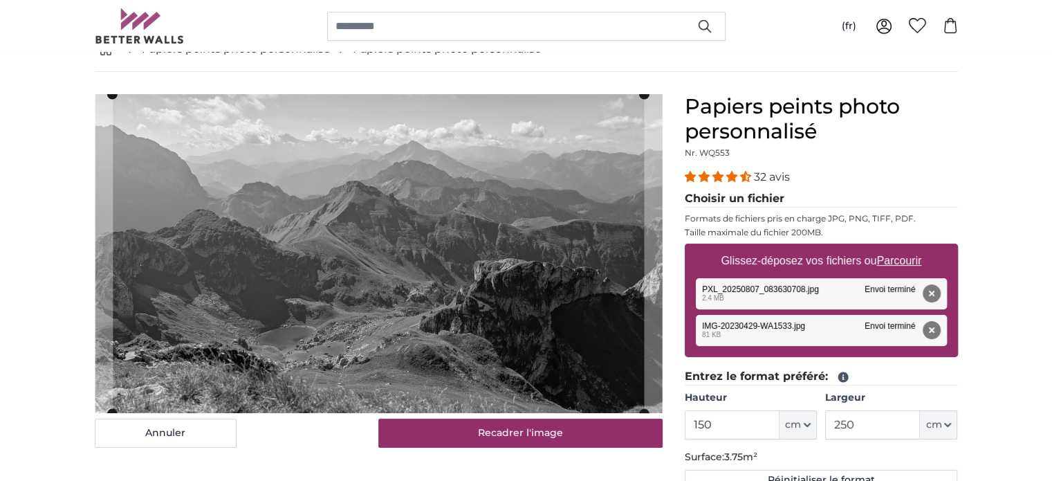
click at [827, 262] on label "Glissez-déposez vos fichiers ou Parcourir" at bounding box center [821, 261] width 212 height 28
click at [827, 248] on input "Glissez-déposez vos fichiers ou Parcourir" at bounding box center [821, 245] width 273 height 4
type input "**********"
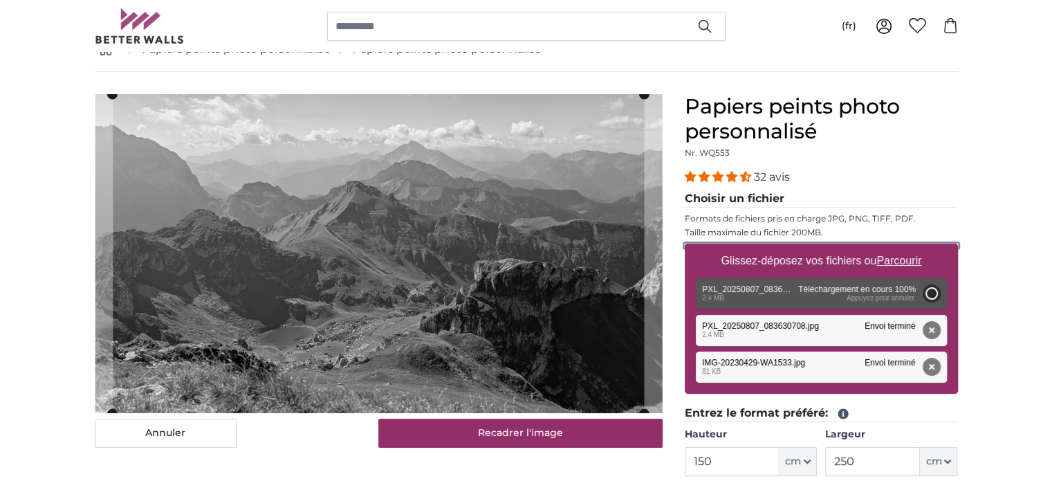
type input "186"
type input "331.1"
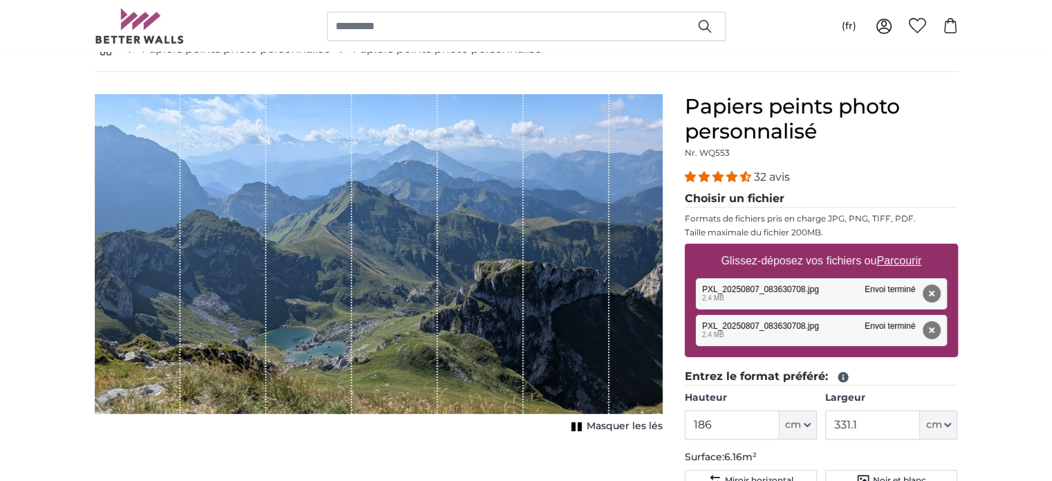
click at [772, 253] on label "Glissez-déposez vos fichiers ou Parcourir" at bounding box center [821, 261] width 212 height 28
click at [772, 248] on input "Glissez-déposez vos fichiers ou Parcourir" at bounding box center [821, 245] width 273 height 4
type input "**********"
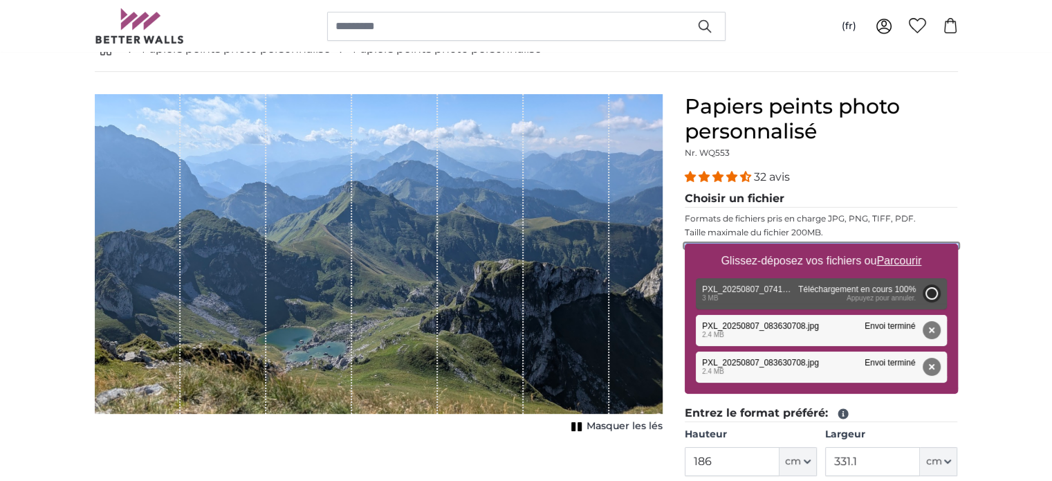
type input "186"
type input "331.1"
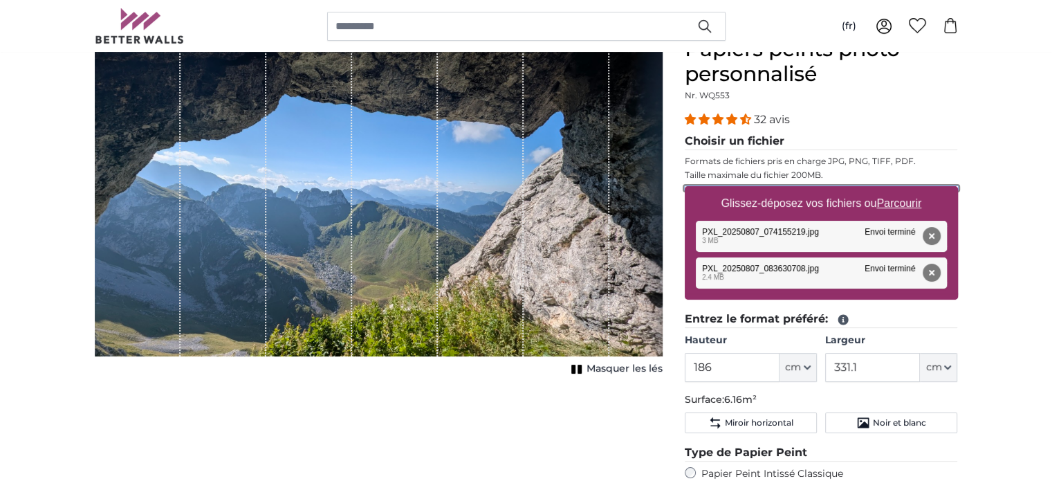
scroll to position [44, 0]
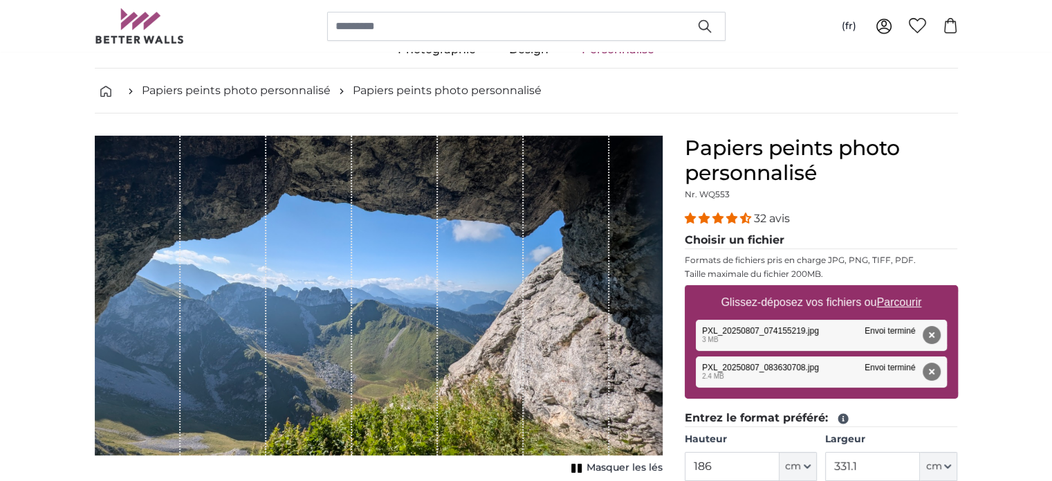
click at [790, 300] on label "Glissez-déposez vos fichiers ou Parcourir" at bounding box center [821, 302] width 212 height 28
click at [790, 289] on input "Glissez-déposez vos fichiers ou Parcourir" at bounding box center [821, 287] width 273 height 4
type input "**********"
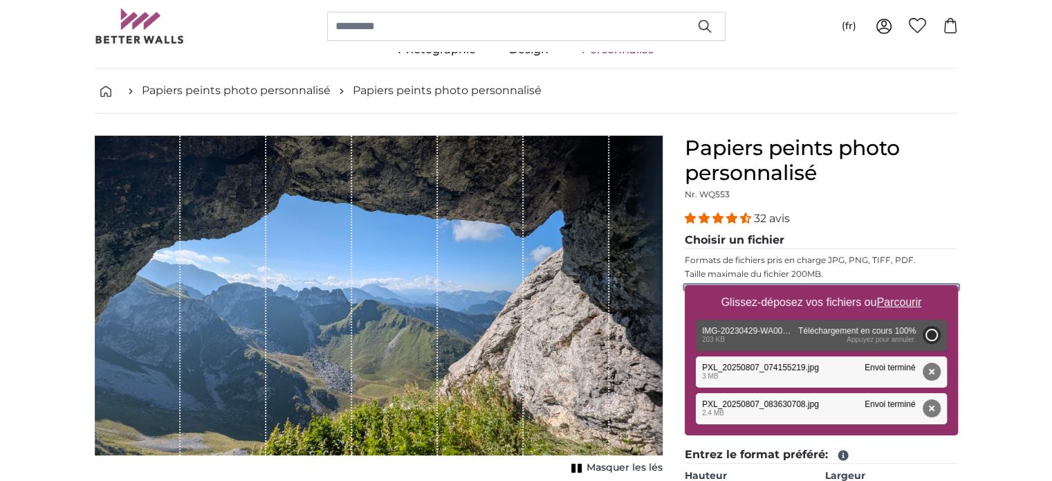
type input "69"
type input "103.5"
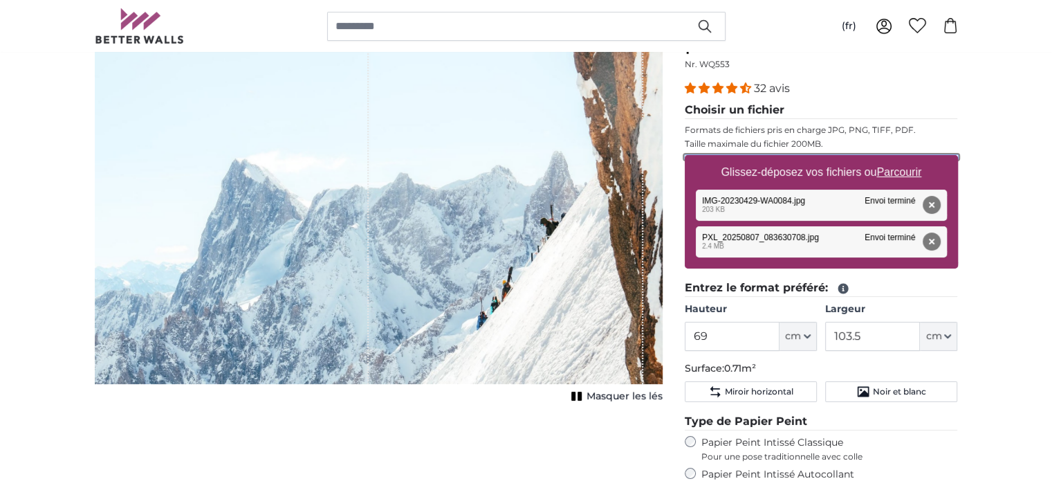
scroll to position [177, 0]
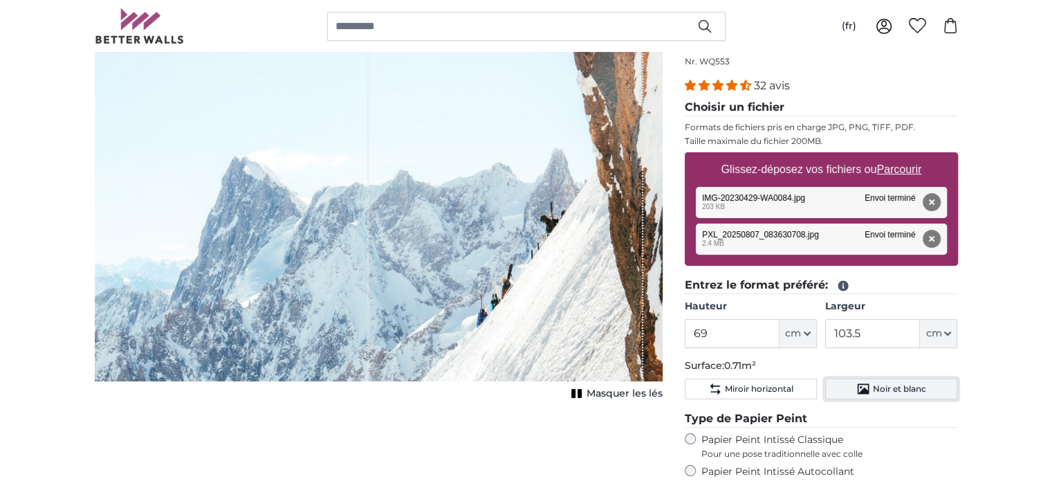
click at [908, 389] on span "Noir et blanc" at bounding box center [899, 388] width 53 height 11
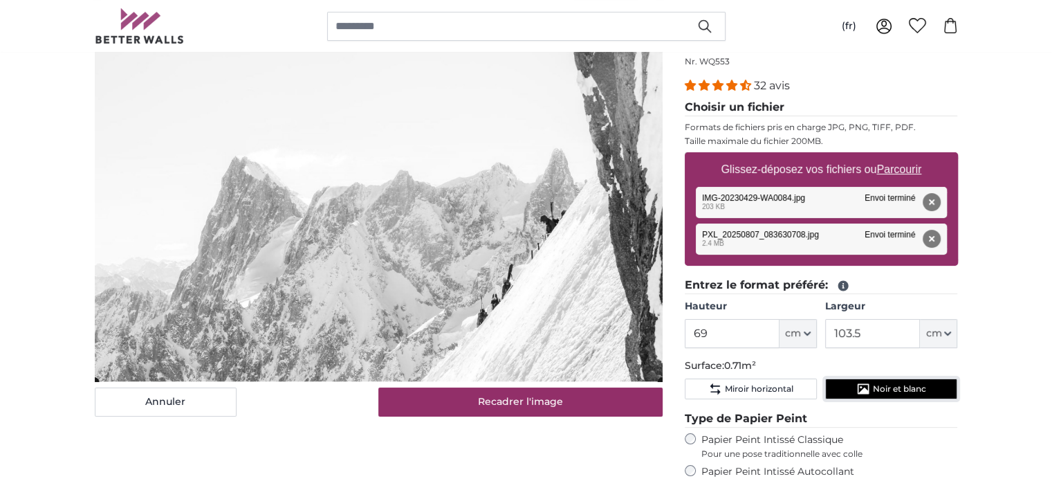
click at [894, 384] on span "Noir et blanc" at bounding box center [899, 388] width 53 height 11
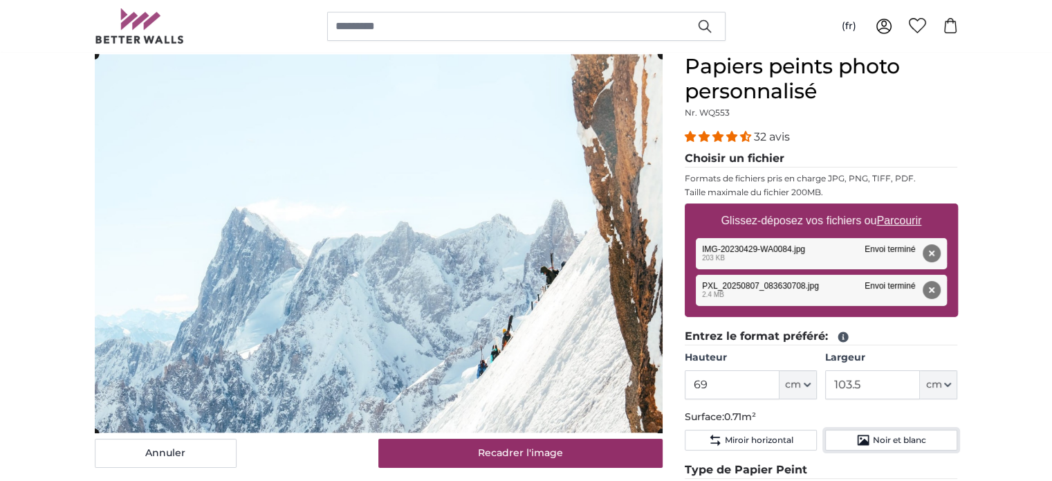
scroll to position [125, 0]
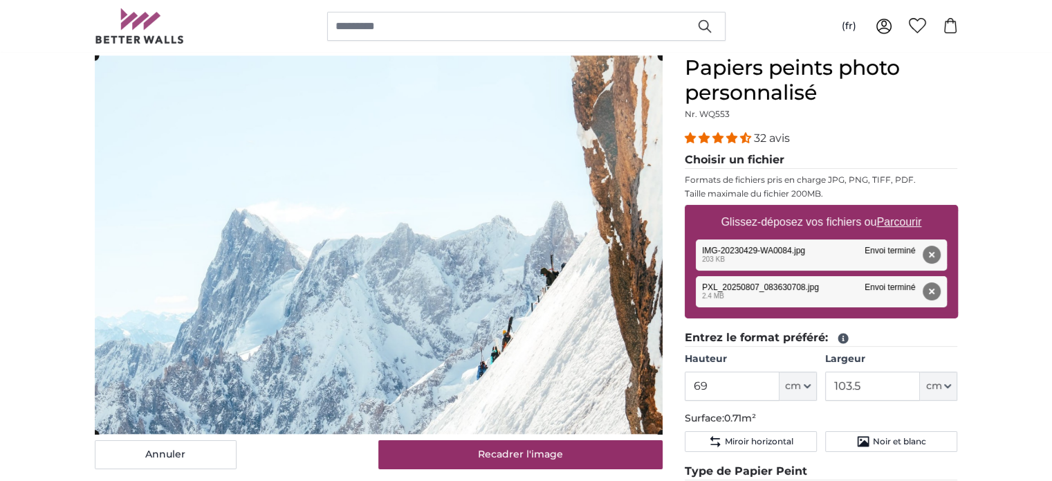
click at [825, 219] on label "Glissez-déposez vos fichiers ou Parcourir" at bounding box center [821, 222] width 212 height 28
click at [825, 209] on input "Glissez-déposez vos fichiers ou Parcourir" at bounding box center [821, 207] width 273 height 4
type input "**********"
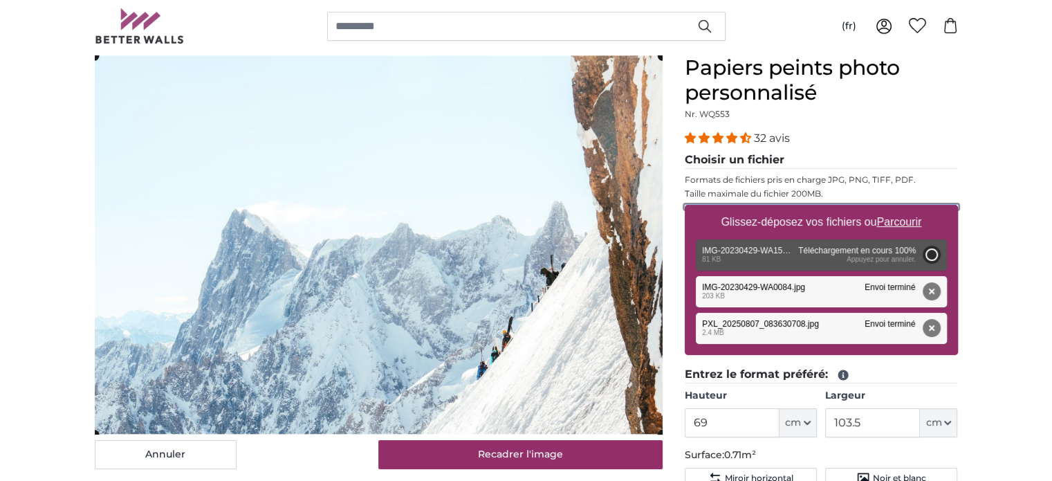
type input "81"
type input "107.7"
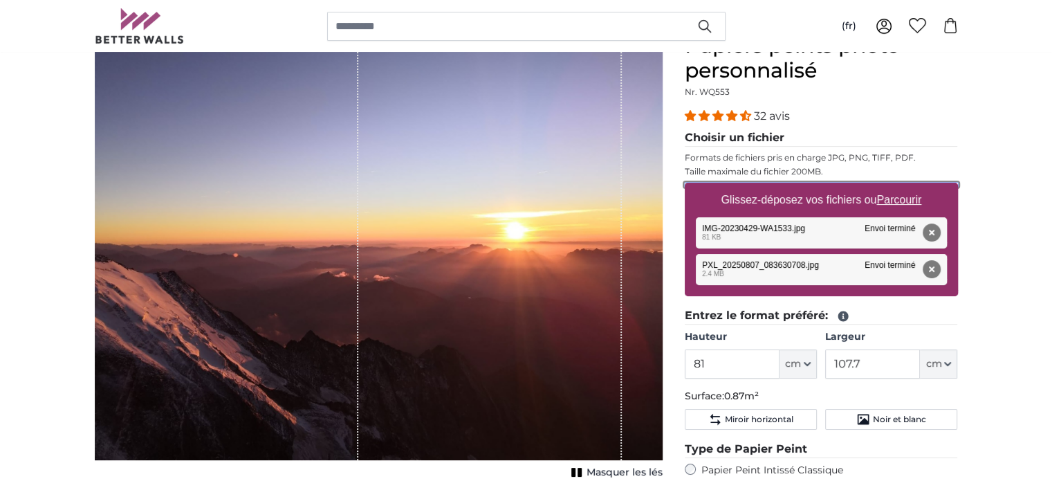
scroll to position [147, 0]
click at [820, 199] on label "Glissez-déposez vos fichiers ou Parcourir" at bounding box center [821, 200] width 212 height 28
click at [820, 187] on input "Glissez-déposez vos fichiers ou Parcourir" at bounding box center [821, 185] width 273 height 4
type input "**********"
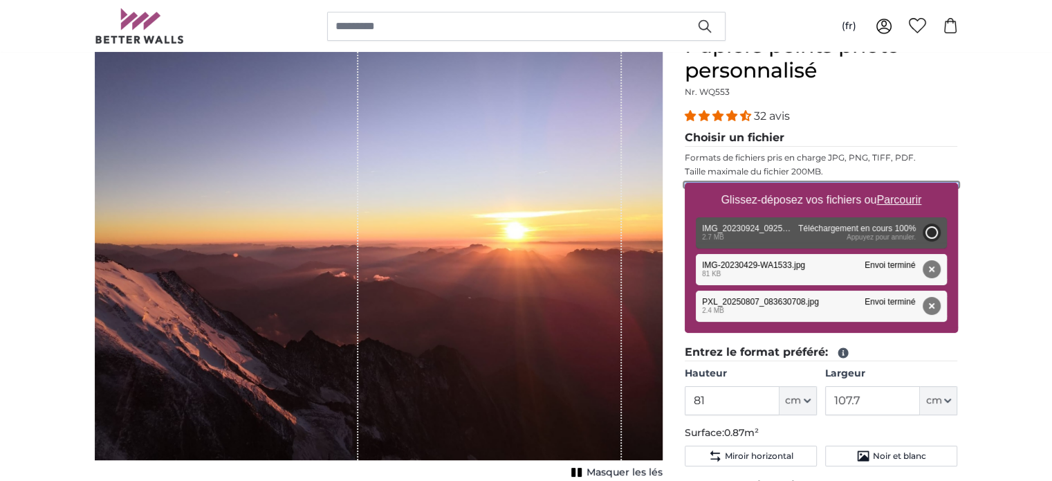
type input "200"
type input "266"
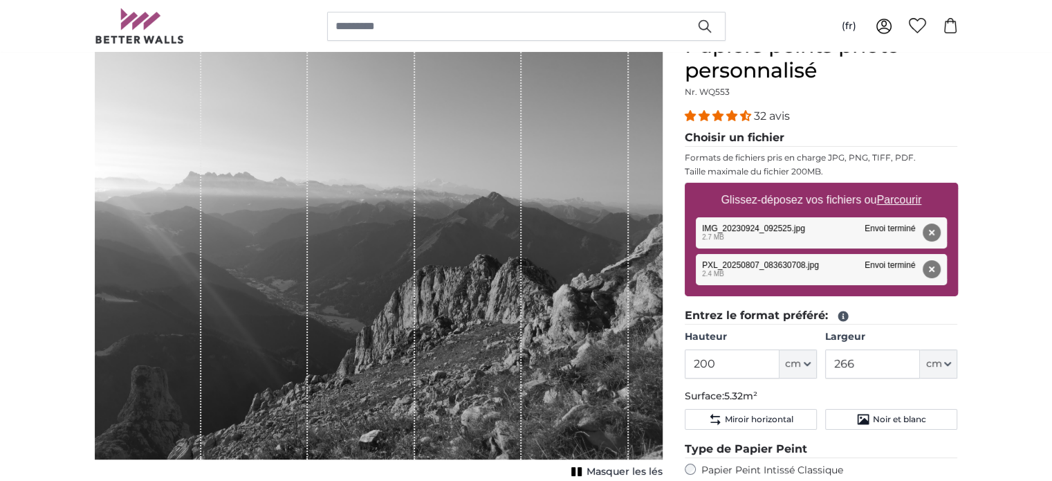
click at [825, 193] on label "Glissez-déposez vos fichiers ou Parcourir" at bounding box center [821, 200] width 212 height 28
click at [825, 187] on input "Glissez-déposez vos fichiers ou Parcourir" at bounding box center [821, 185] width 273 height 4
type input "**********"
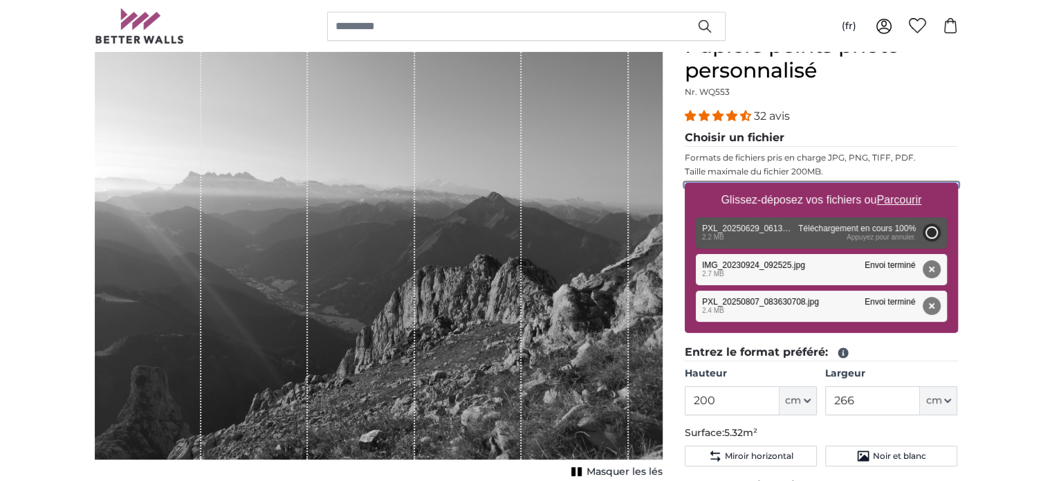
type input "186"
type input "331.1"
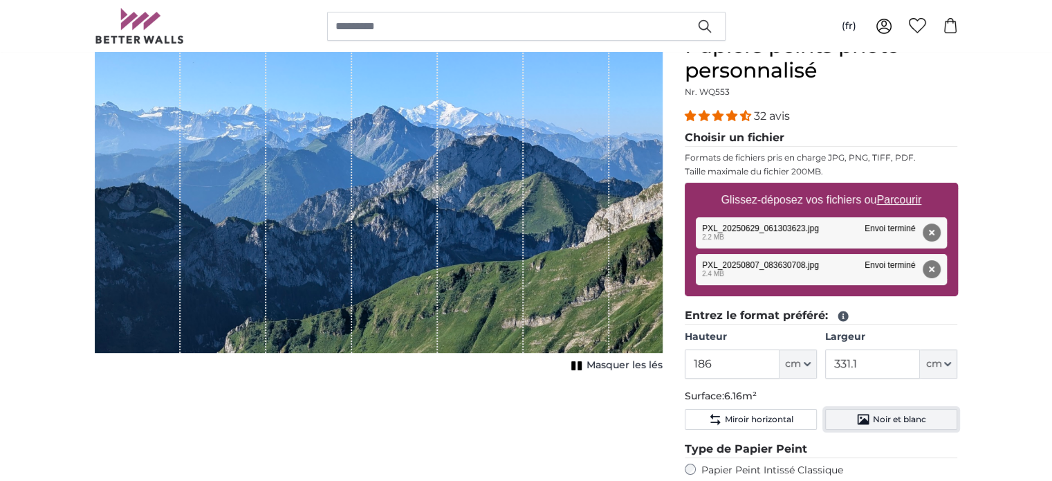
click at [876, 418] on span "Noir et blanc" at bounding box center [899, 419] width 53 height 11
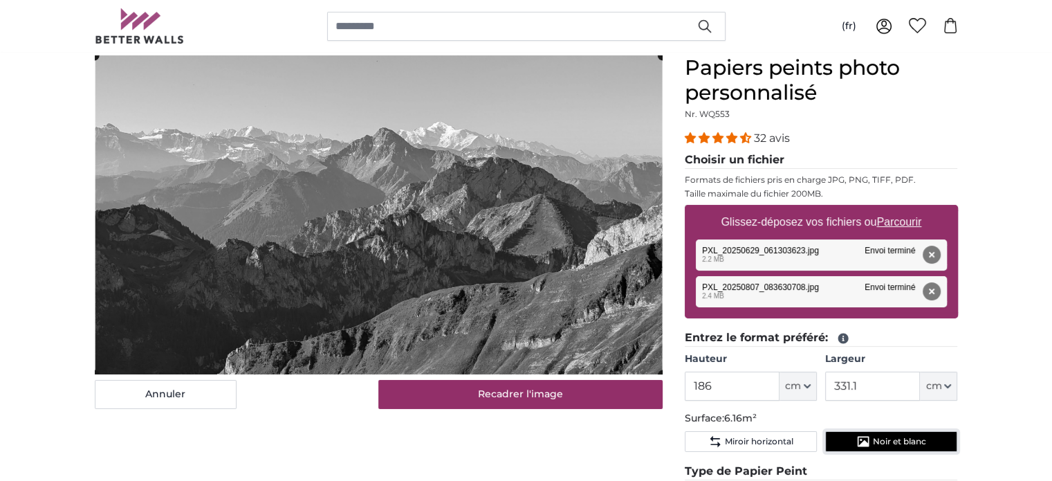
scroll to position [146, 0]
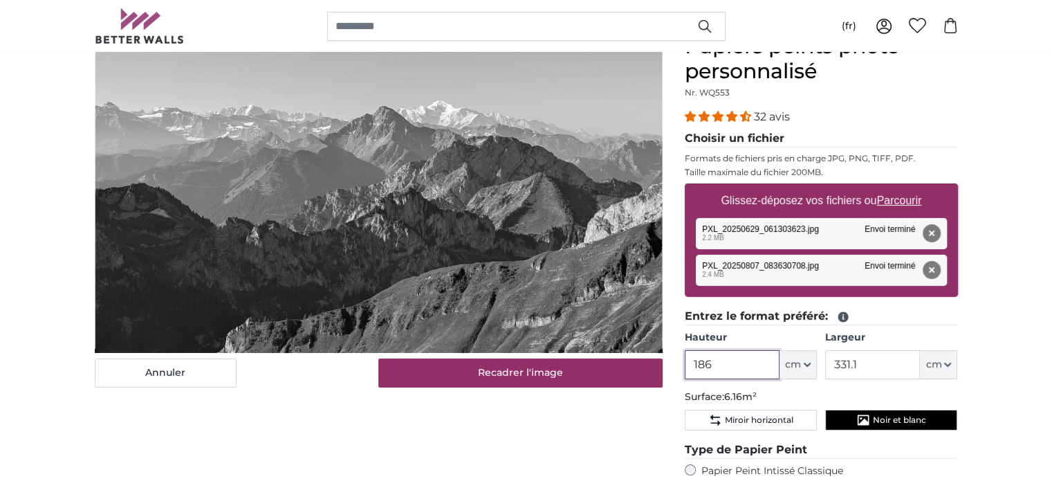
click at [726, 359] on input "186" at bounding box center [732, 364] width 95 height 29
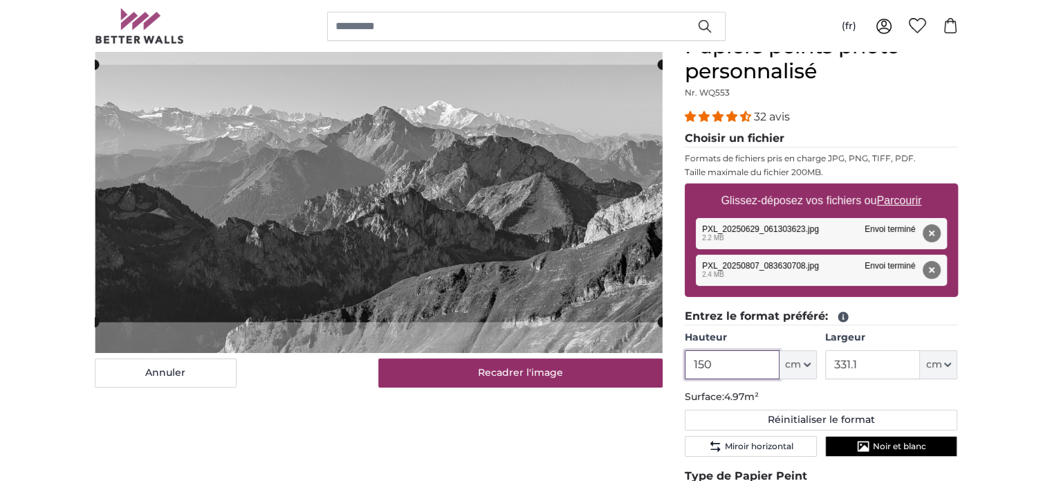
type input "150"
click at [865, 362] on input "331.1" at bounding box center [872, 364] width 95 height 29
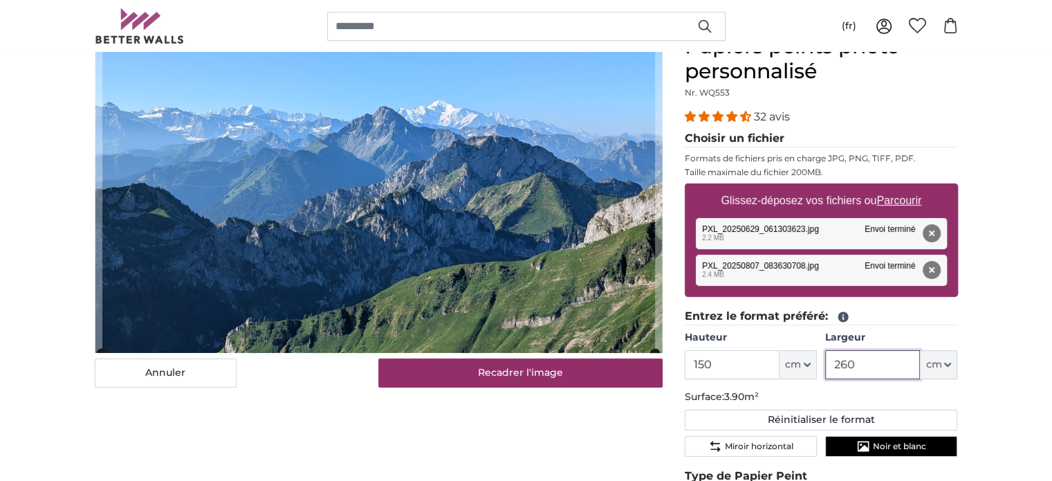
type input "260"
click at [877, 442] on span "Noir et blanc" at bounding box center [899, 446] width 53 height 11
click at [894, 450] on span "Noir et blanc" at bounding box center [899, 446] width 53 height 11
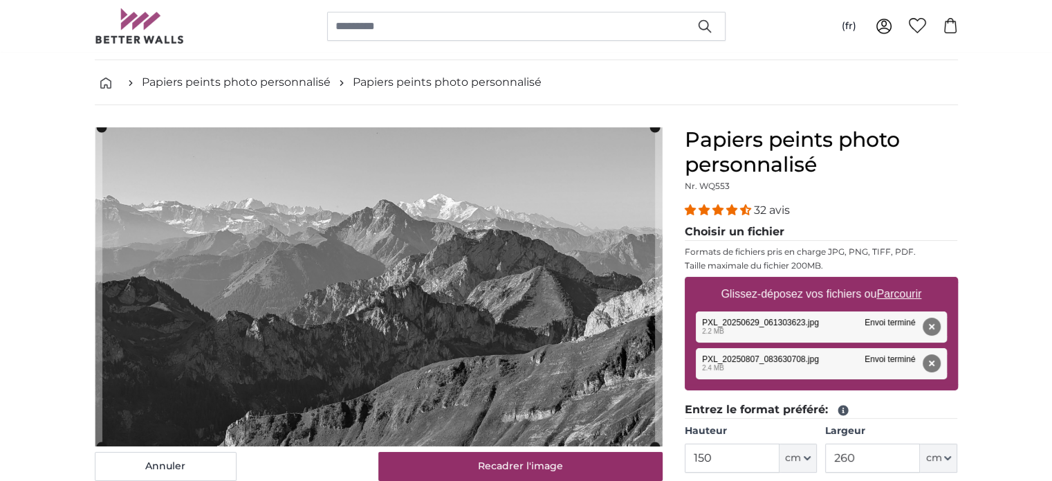
scroll to position [53, 0]
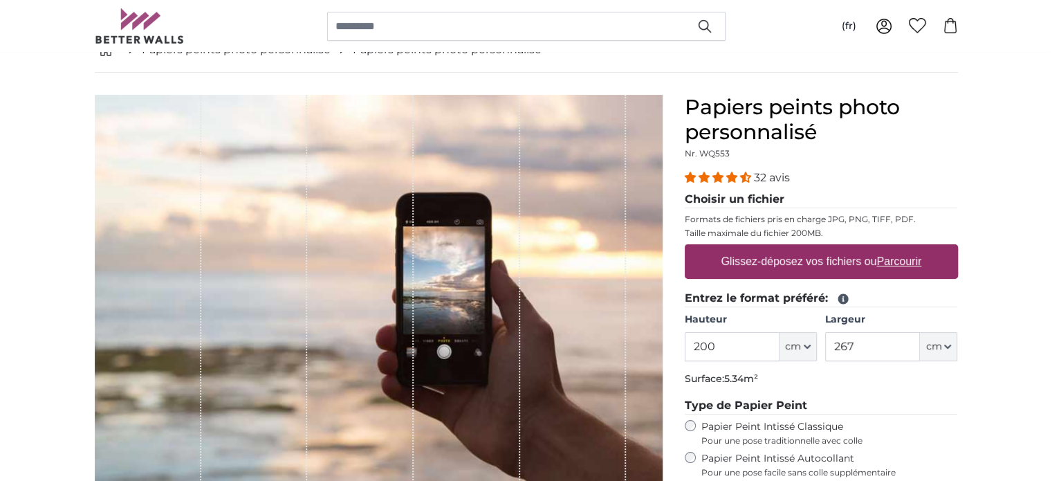
scroll to position [86, 0]
click at [825, 261] on label "Glissez-déposez vos fichiers ou Parcourir" at bounding box center [821, 261] width 212 height 28
click at [825, 248] on input "Glissez-déposez vos fichiers ou Parcourir" at bounding box center [821, 245] width 273 height 4
type input "**********"
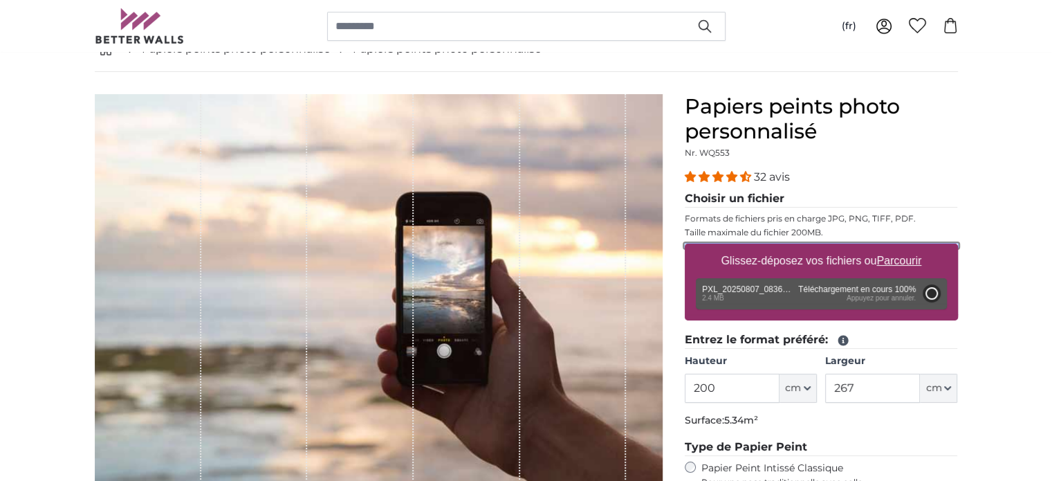
type input "186"
type input "331.1"
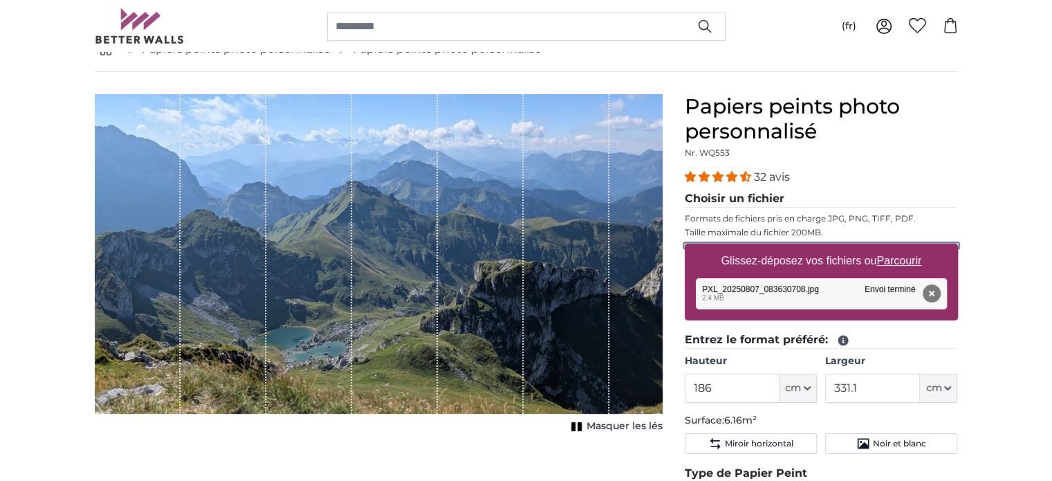
scroll to position [171, 0]
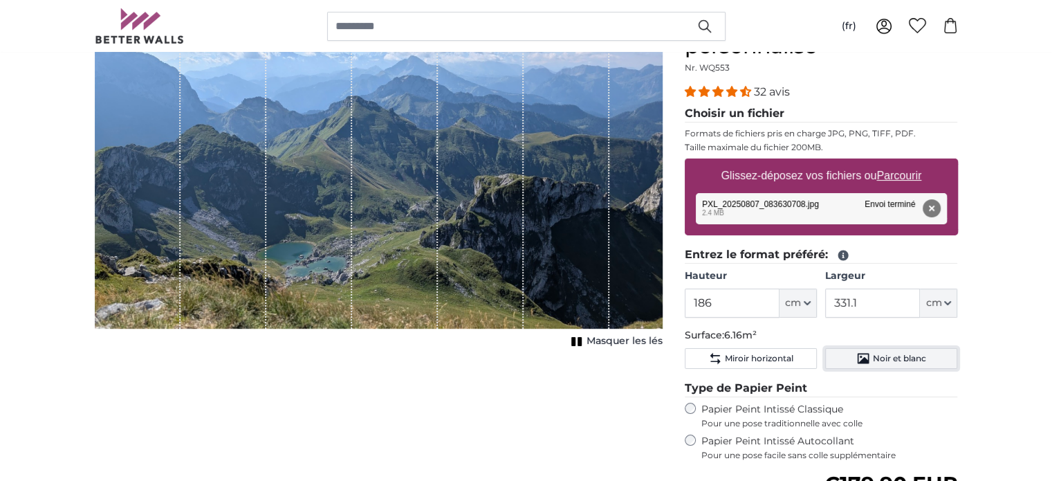
click at [900, 356] on span "Noir et blanc" at bounding box center [899, 358] width 53 height 11
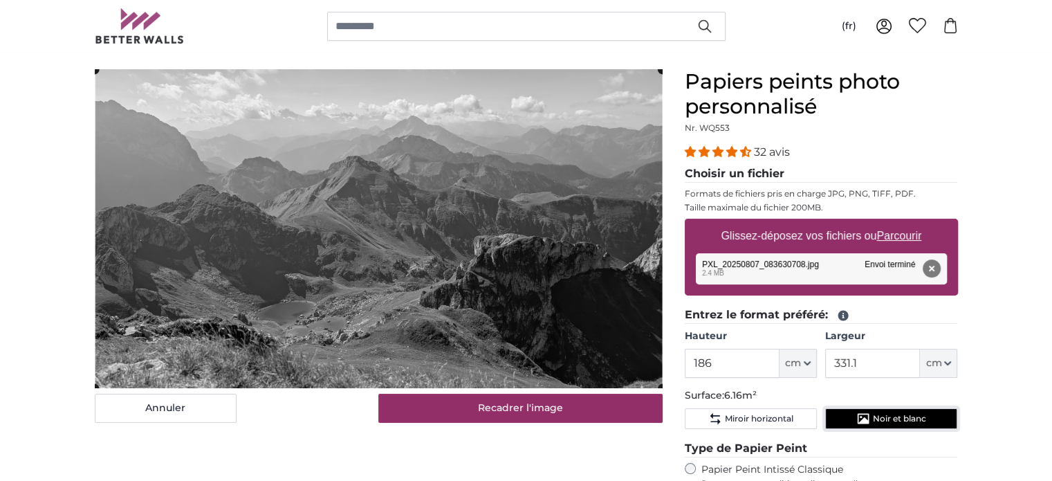
scroll to position [107, 0]
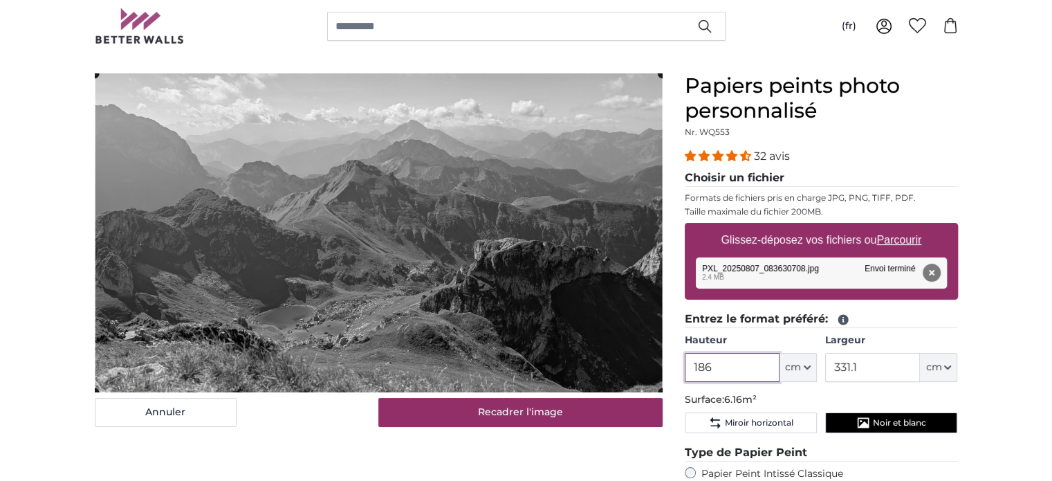
click at [726, 365] on input "186" at bounding box center [732, 367] width 95 height 29
type input "150"
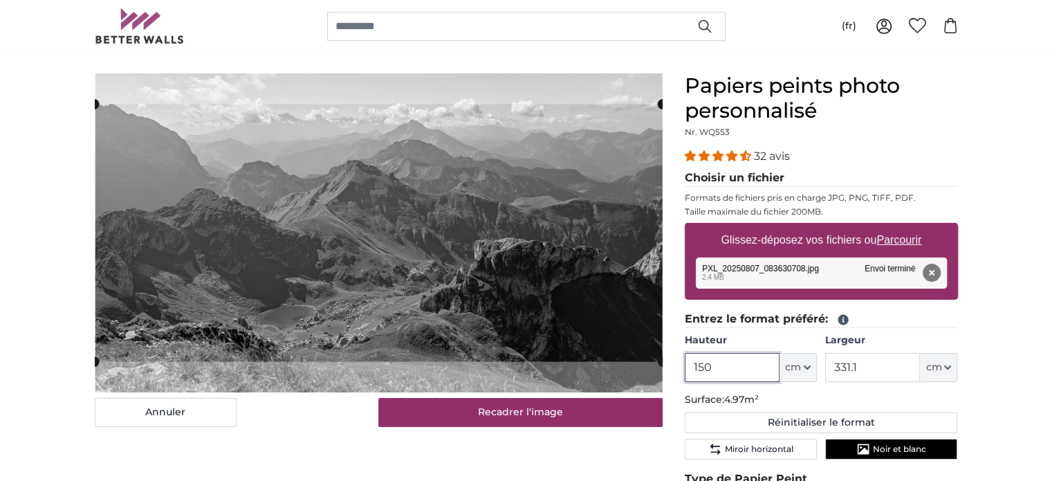
type input "150"
click at [878, 368] on input "331.1" at bounding box center [872, 367] width 95 height 29
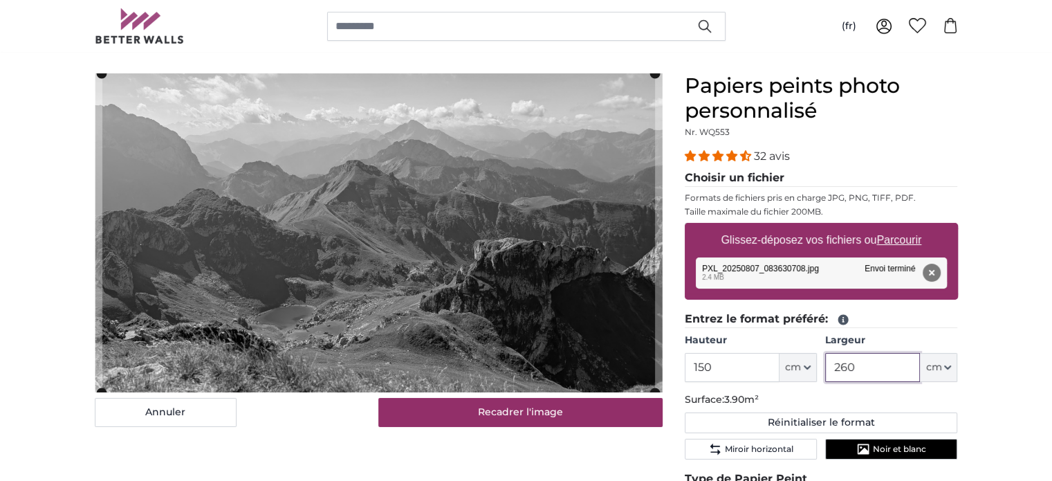
type input "260"
